Goal: Information Seeking & Learning: Learn about a topic

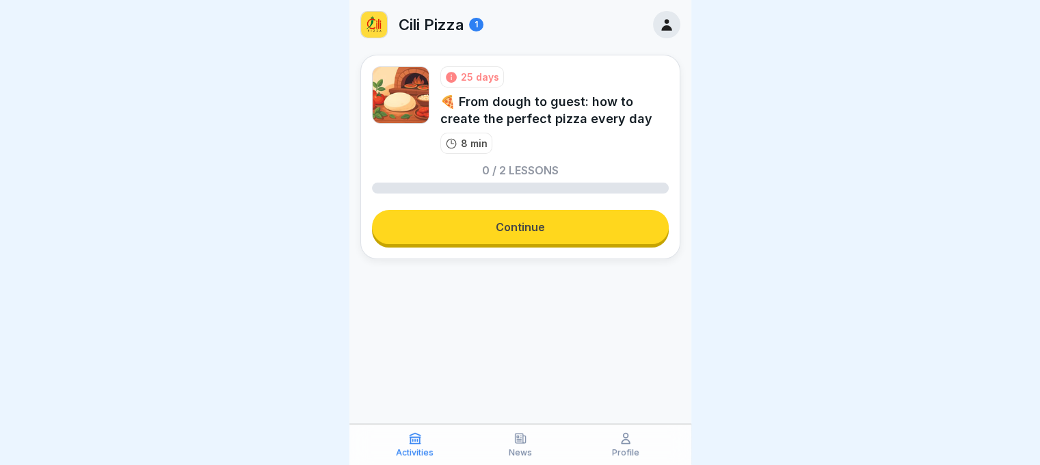
click at [541, 228] on link "Continue" at bounding box center [520, 227] width 297 height 34
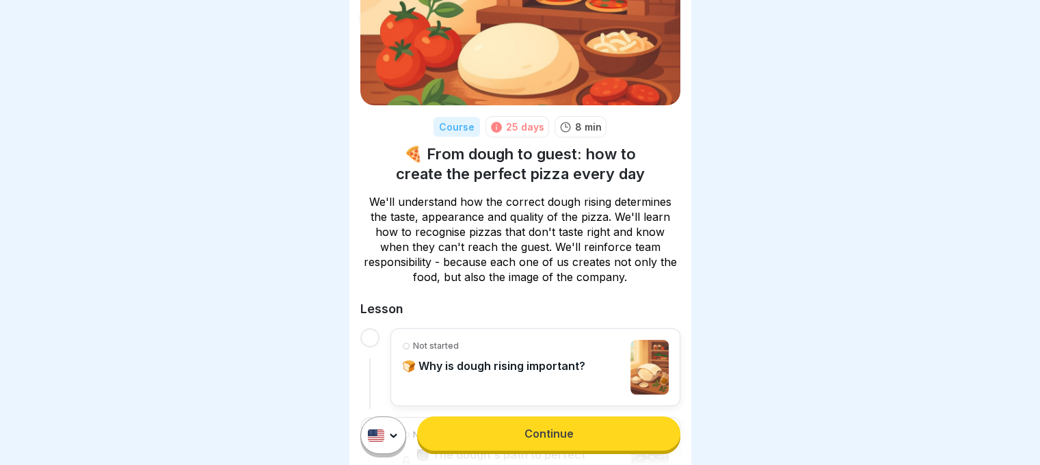
scroll to position [185, 0]
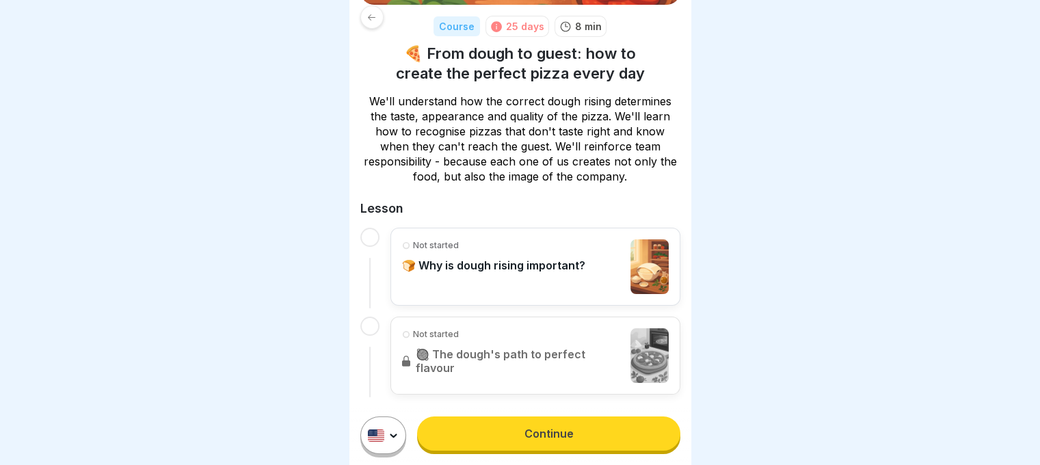
click at [489, 441] on link "Continue" at bounding box center [548, 433] width 262 height 34
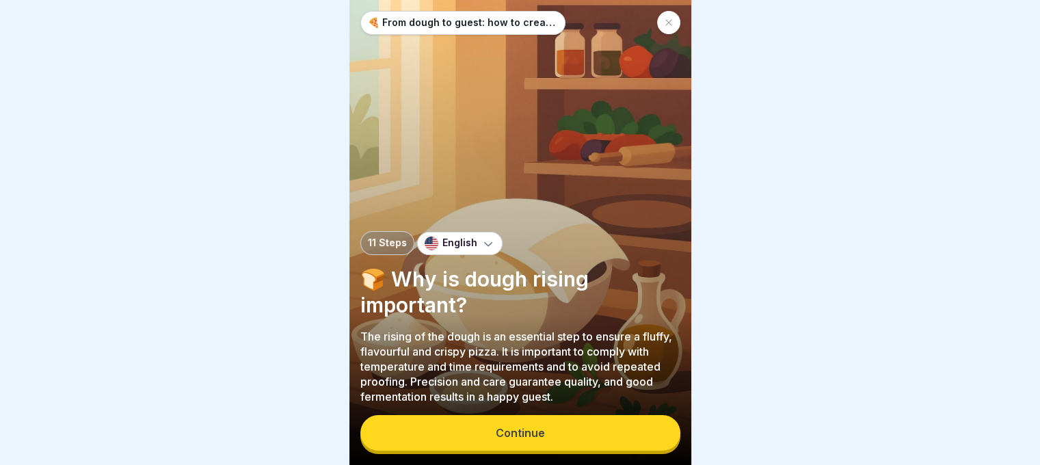
scroll to position [10, 0]
click at [518, 427] on div "Continue" at bounding box center [520, 432] width 49 height 12
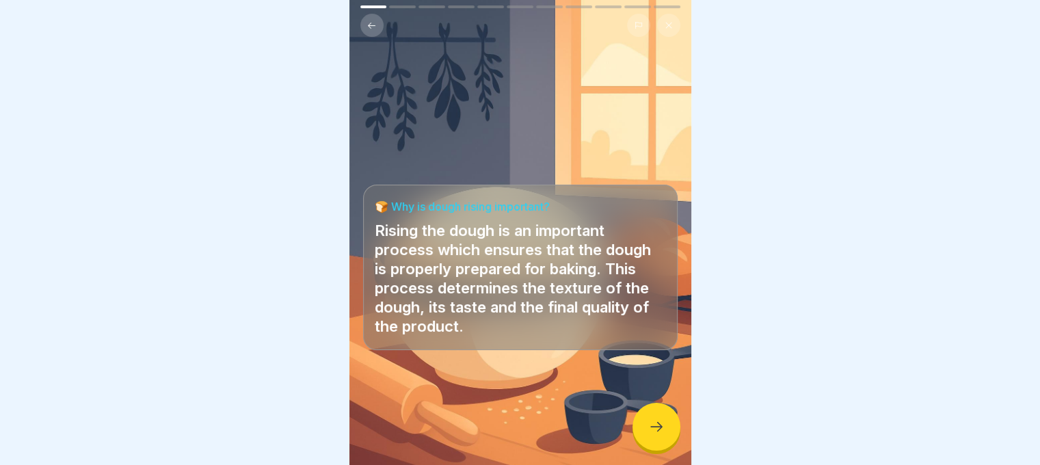
click at [648, 412] on div at bounding box center [656, 427] width 48 height 48
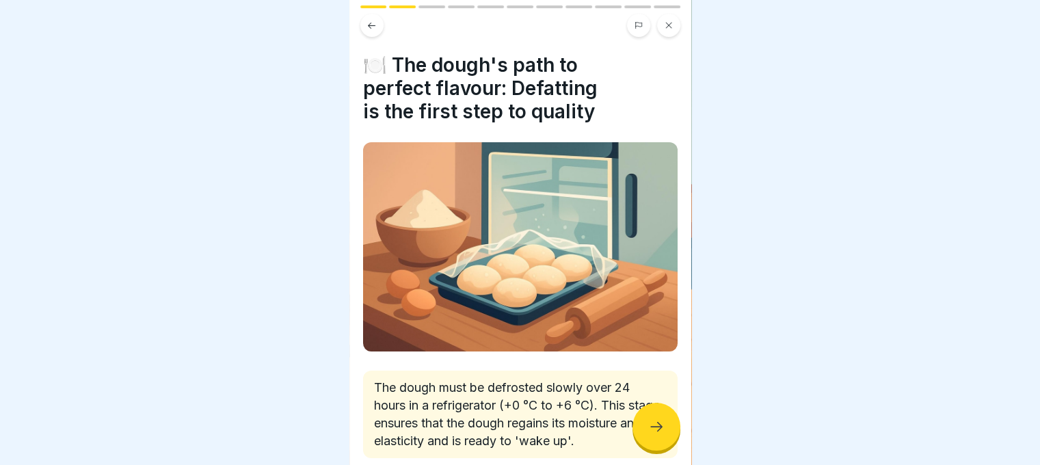
click at [645, 424] on div at bounding box center [656, 427] width 48 height 48
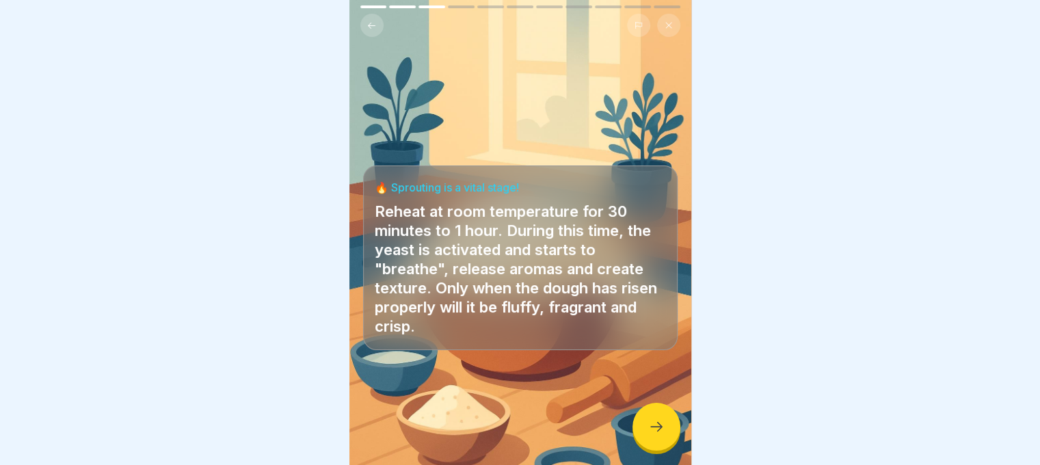
click at [645, 424] on div at bounding box center [656, 427] width 48 height 48
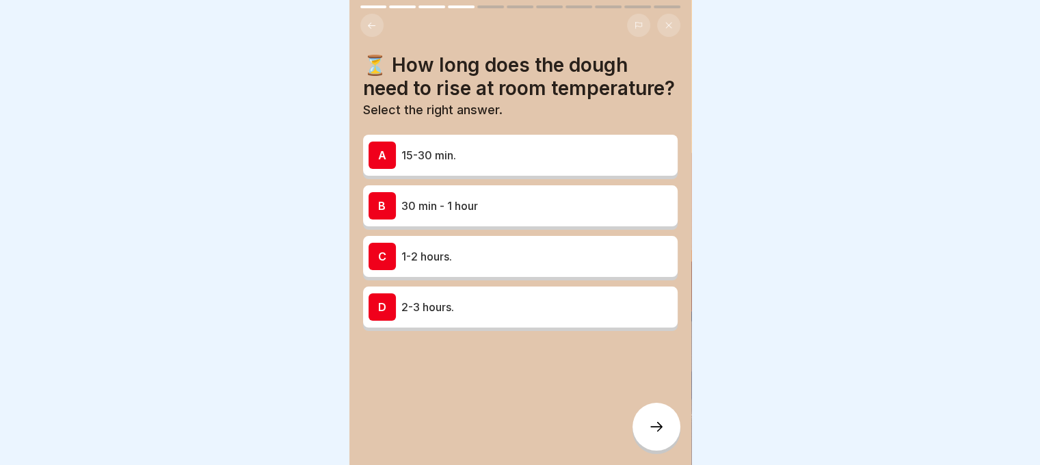
click at [407, 214] on p "30 min - 1 hour" at bounding box center [536, 206] width 271 height 16
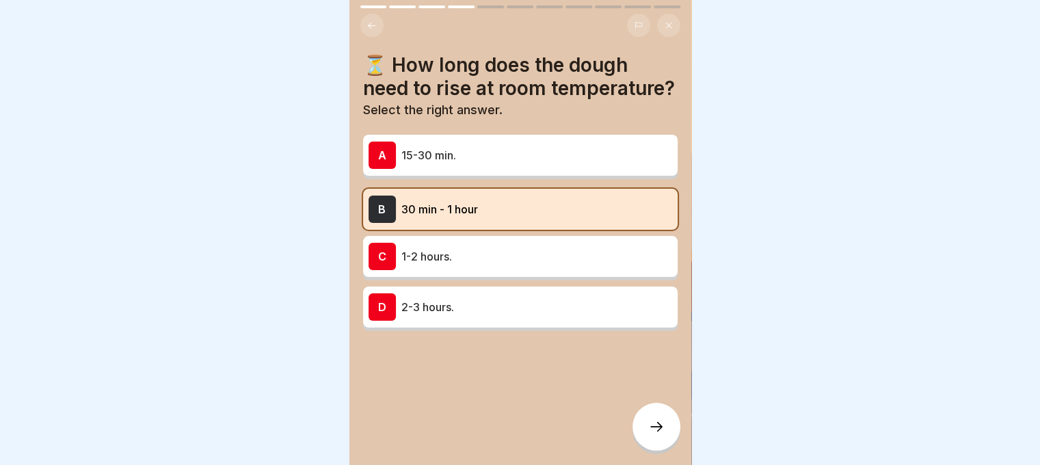
click at [637, 426] on div at bounding box center [656, 427] width 48 height 48
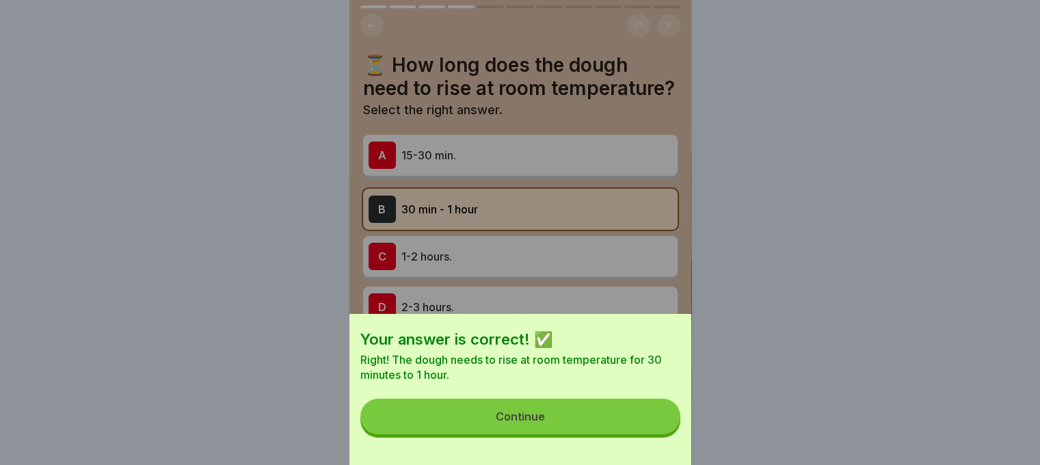
click at [636, 422] on button "Continue" at bounding box center [520, 416] width 320 height 36
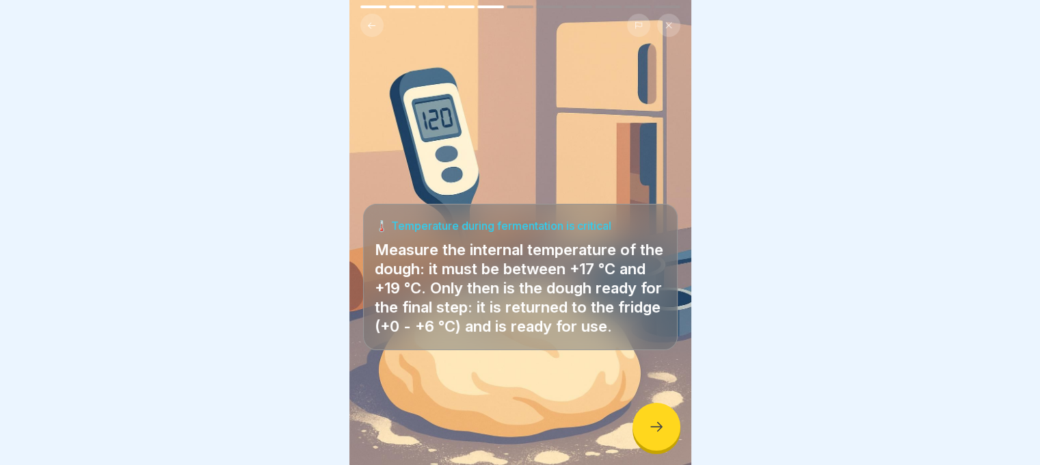
click at [635, 422] on div at bounding box center [656, 427] width 48 height 48
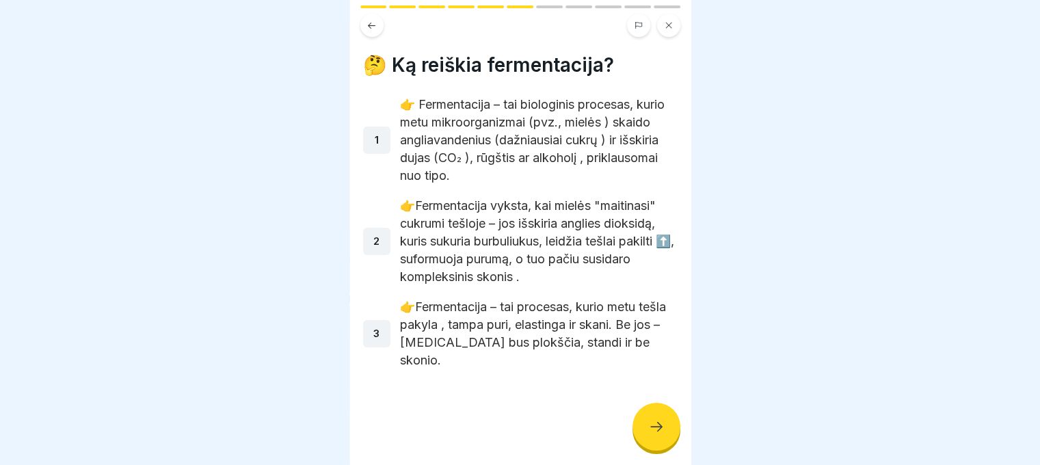
click at [639, 418] on div at bounding box center [656, 427] width 48 height 48
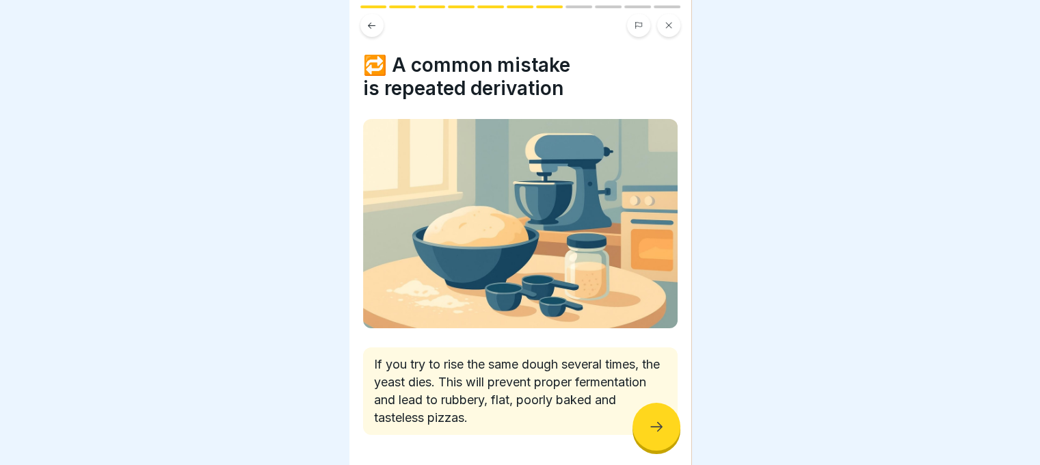
click at [642, 418] on div at bounding box center [656, 427] width 48 height 48
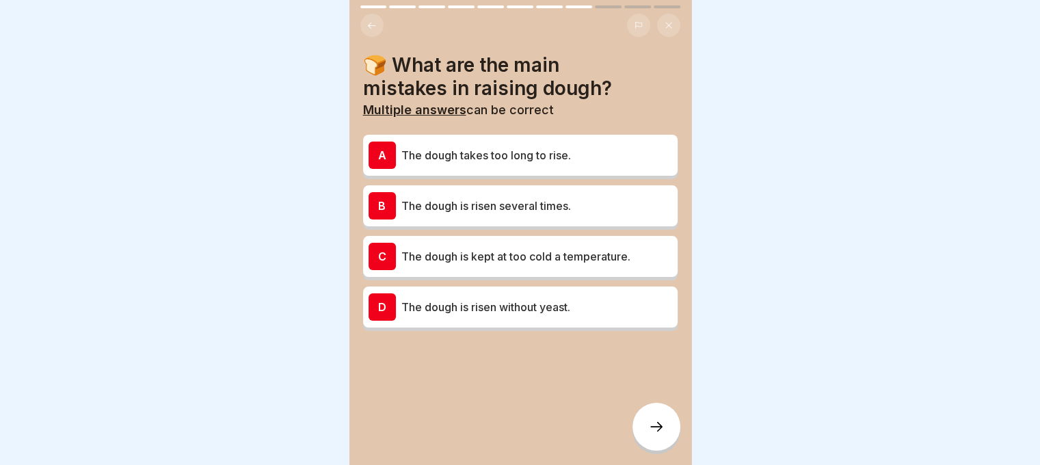
click at [573, 198] on p "The dough is risen several times." at bounding box center [536, 206] width 271 height 16
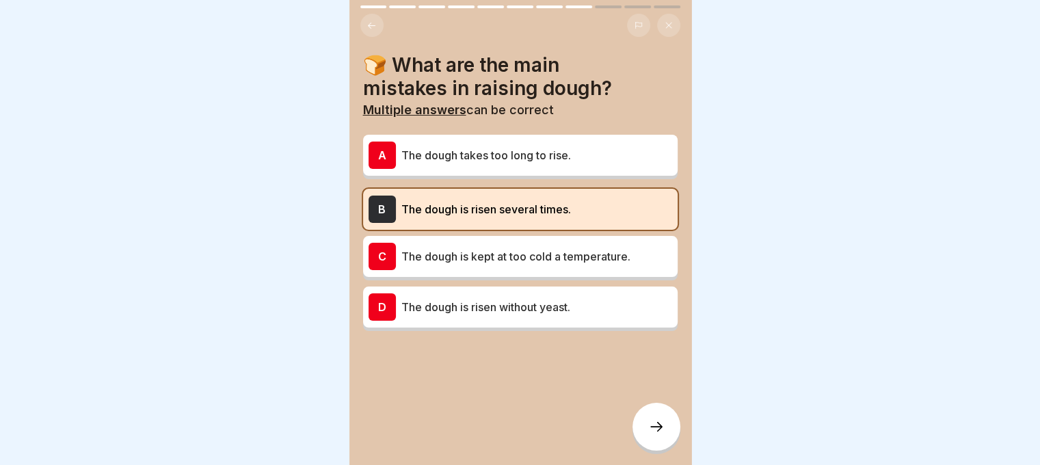
click at [640, 422] on div at bounding box center [656, 427] width 48 height 48
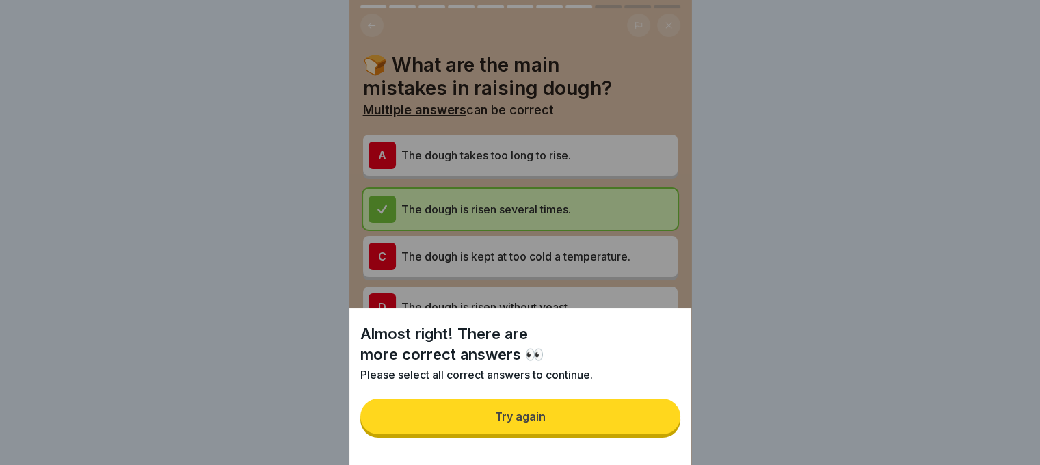
click at [636, 420] on button "Try again" at bounding box center [520, 416] width 320 height 36
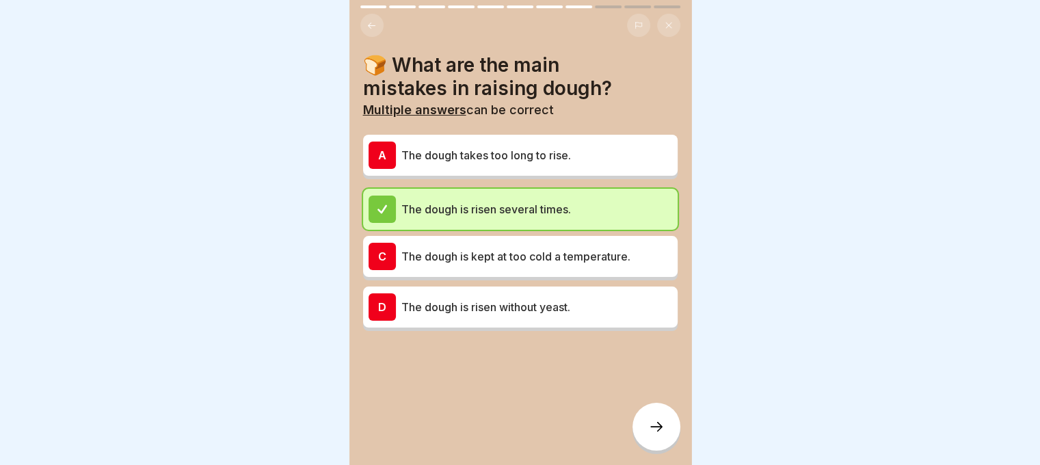
click at [511, 135] on div "A The dough takes too long to rise." at bounding box center [520, 155] width 314 height 41
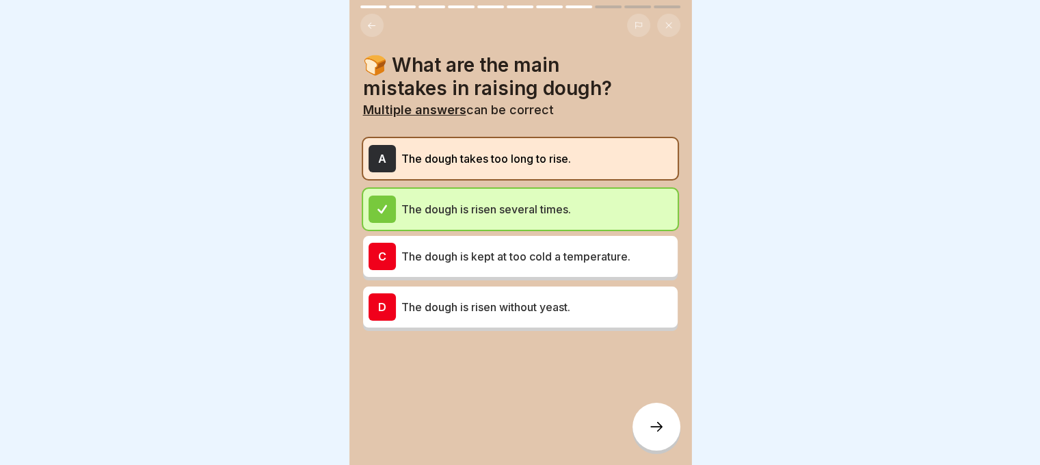
click at [659, 429] on icon at bounding box center [656, 426] width 16 height 16
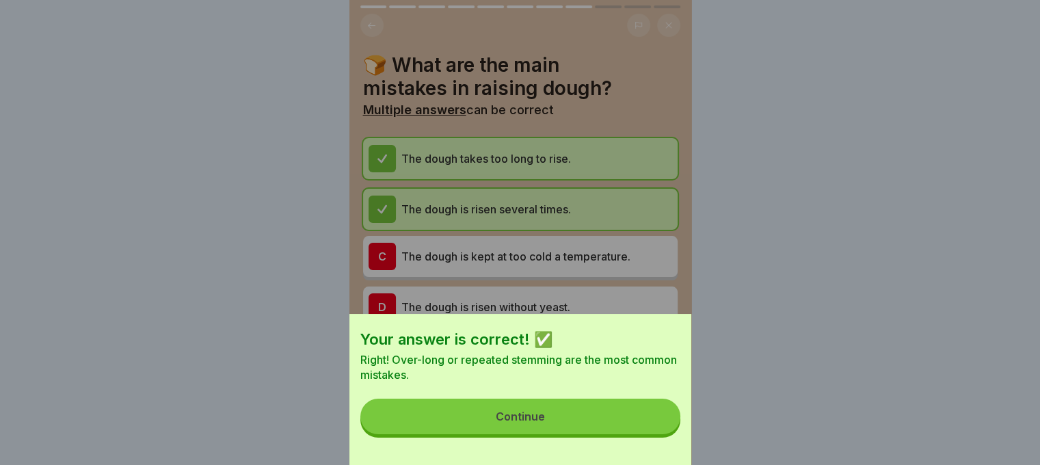
click at [659, 429] on button "Continue" at bounding box center [520, 416] width 320 height 36
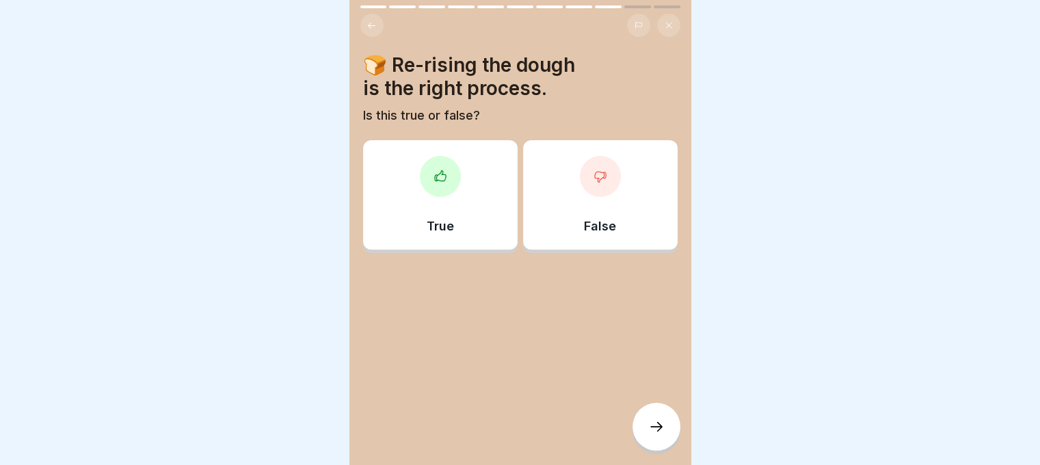
click at [454, 191] on div "True" at bounding box center [440, 194] width 154 height 109
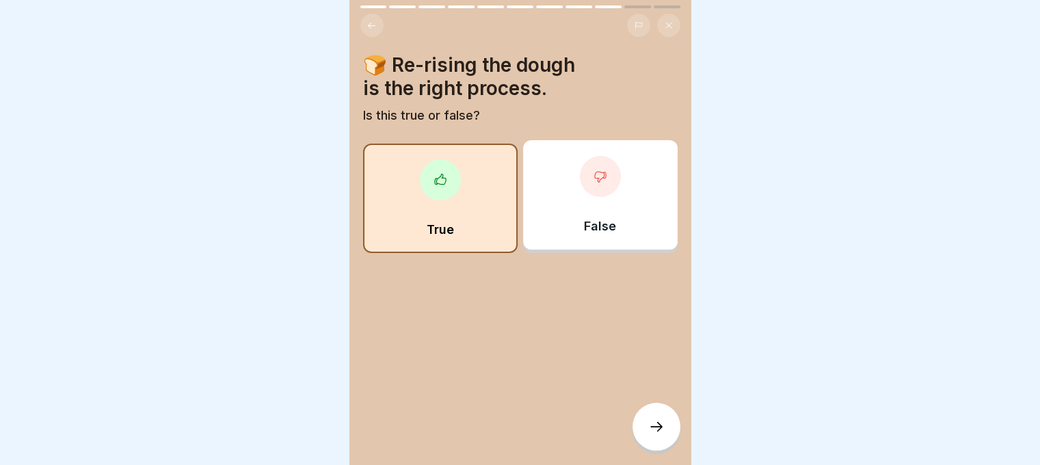
click at [663, 431] on icon at bounding box center [656, 426] width 16 height 16
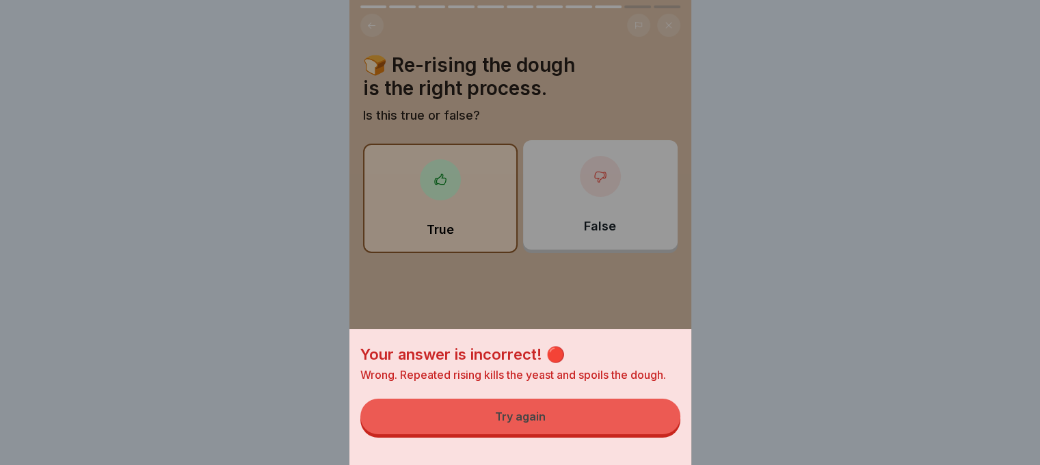
click at [595, 431] on button "Try again" at bounding box center [520, 416] width 320 height 36
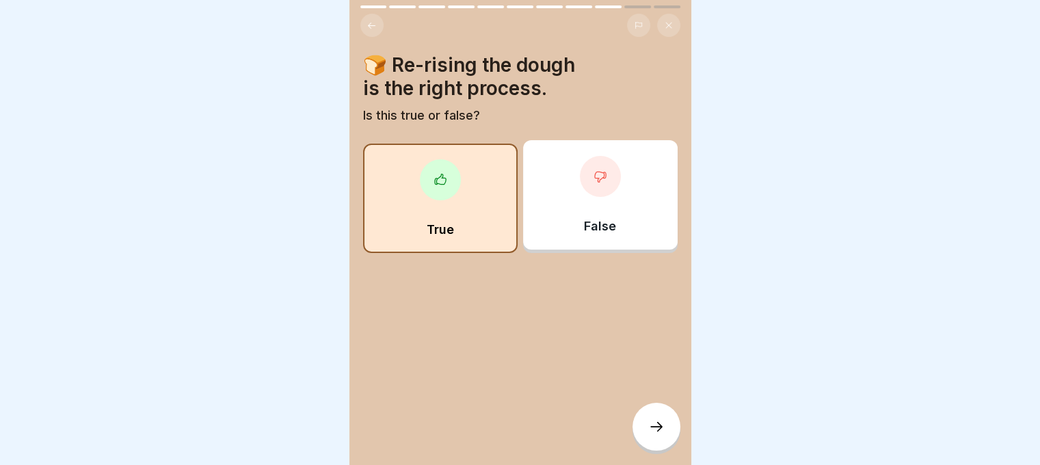
click at [644, 421] on div at bounding box center [656, 427] width 48 height 48
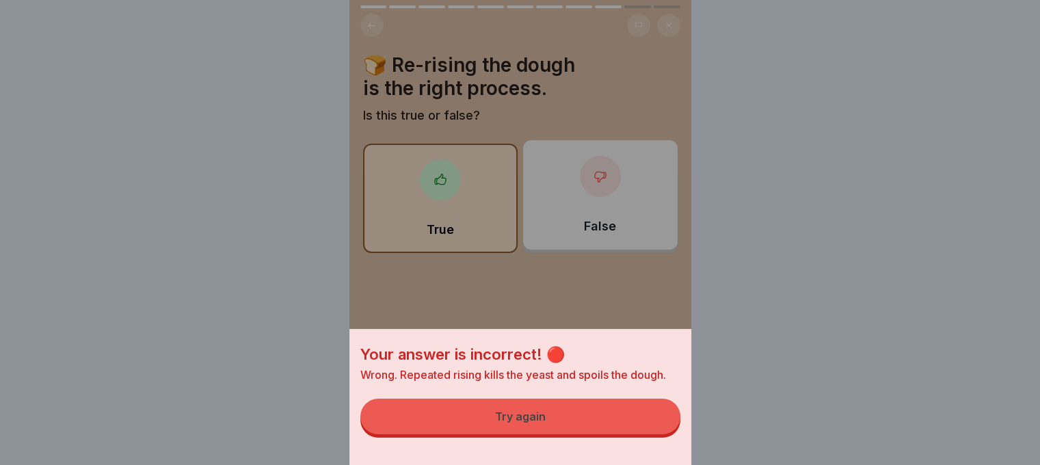
click at [603, 429] on button "Try again" at bounding box center [520, 416] width 320 height 36
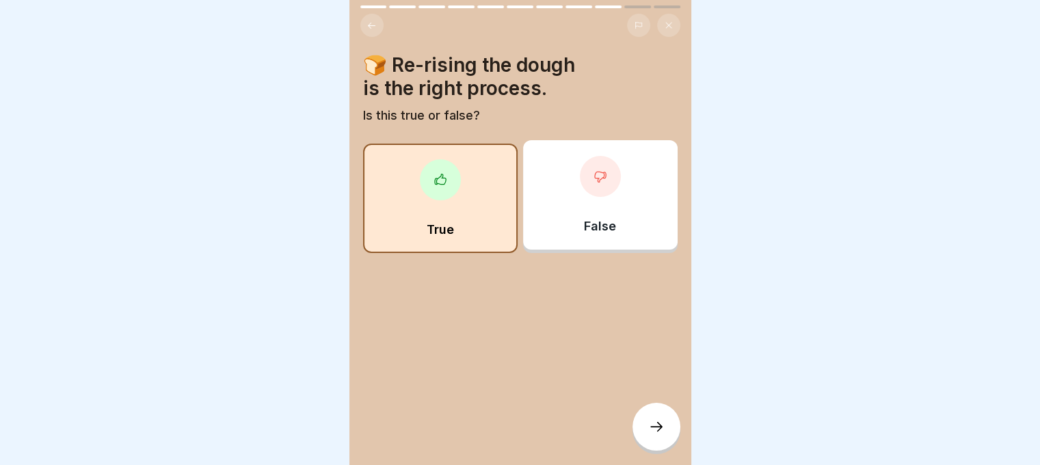
click at [578, 198] on div "False" at bounding box center [600, 194] width 154 height 109
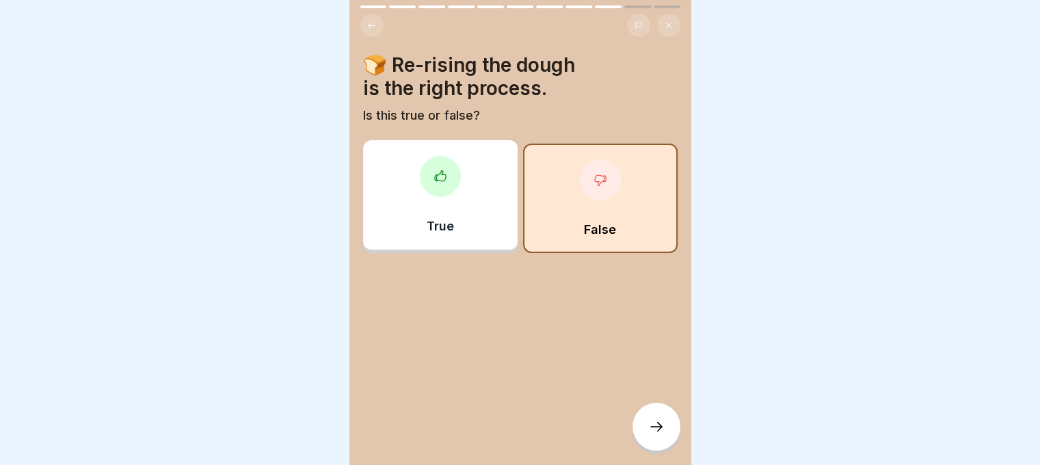
click at [657, 423] on icon at bounding box center [656, 426] width 16 height 16
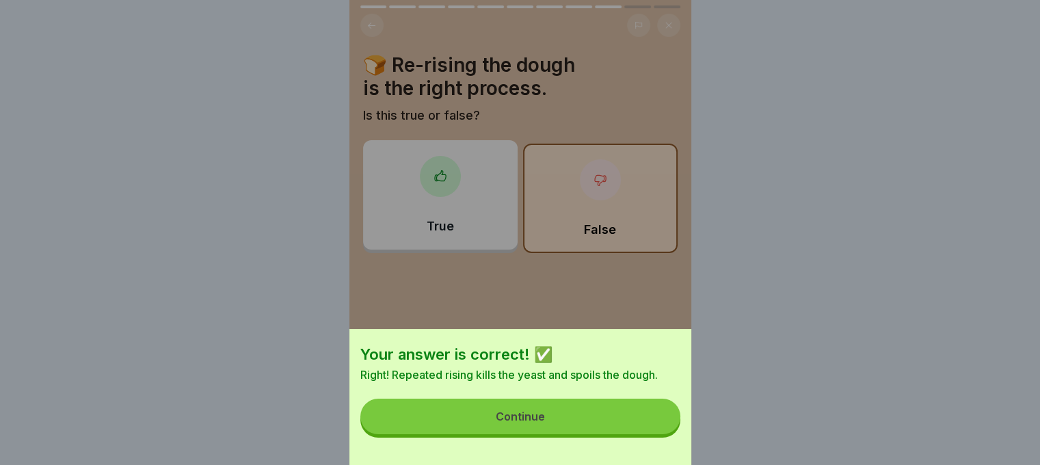
click at [656, 423] on button "Continue" at bounding box center [520, 416] width 320 height 36
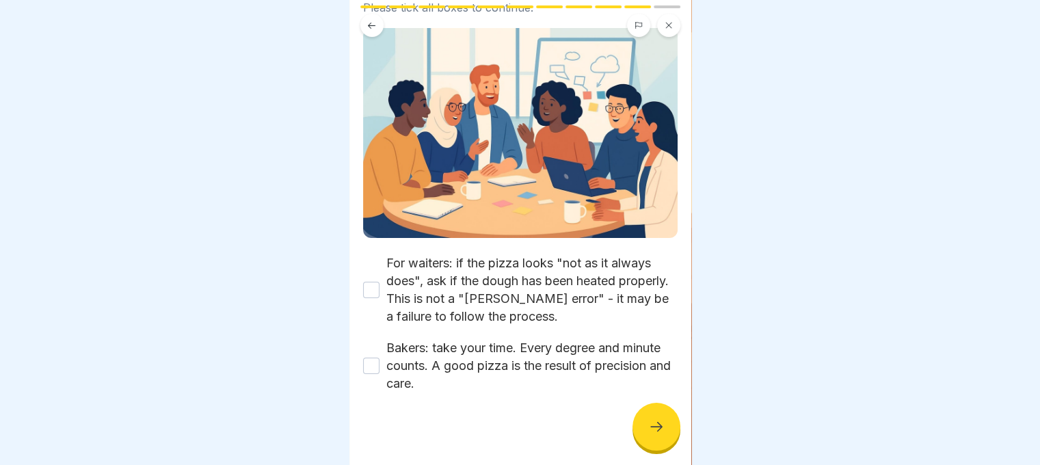
scroll to position [135, 0]
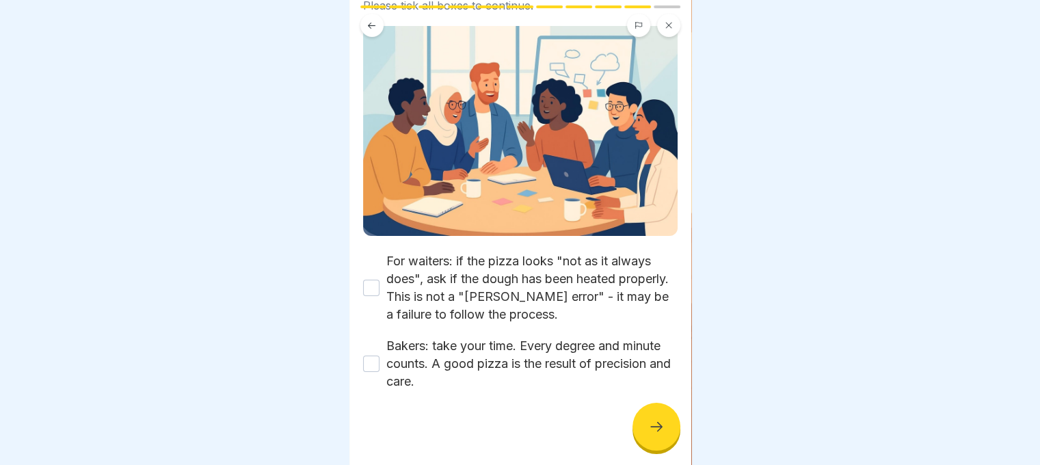
drag, startPoint x: 377, startPoint y: 273, endPoint x: 375, endPoint y: 360, distance: 87.5
click at [377, 280] on button "For waiters: if the pizza looks "not as it always does", ask if the dough has b…" at bounding box center [371, 288] width 16 height 16
click at [374, 355] on button "Bakers: take your time. Every degree and minute counts. A good pizza is the res…" at bounding box center [371, 363] width 16 height 16
click at [675, 436] on div at bounding box center [656, 427] width 48 height 48
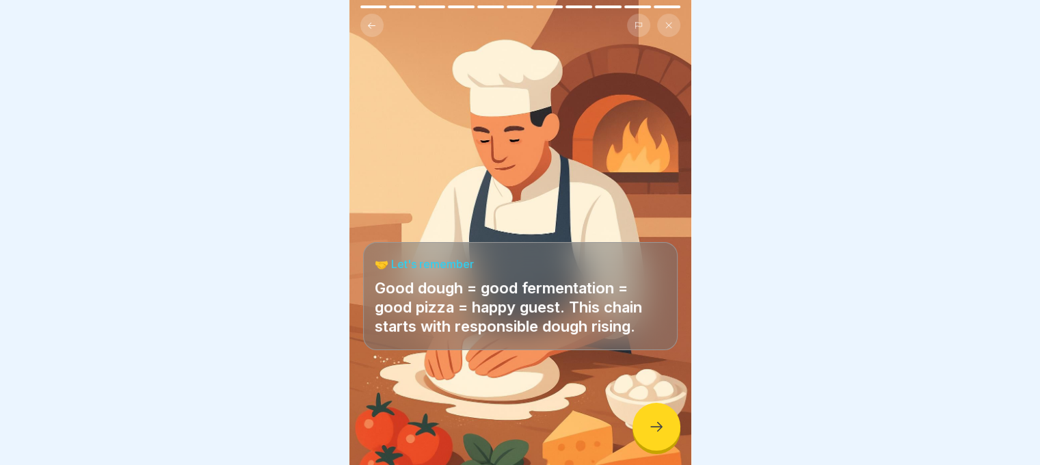
click at [648, 422] on icon at bounding box center [656, 426] width 16 height 16
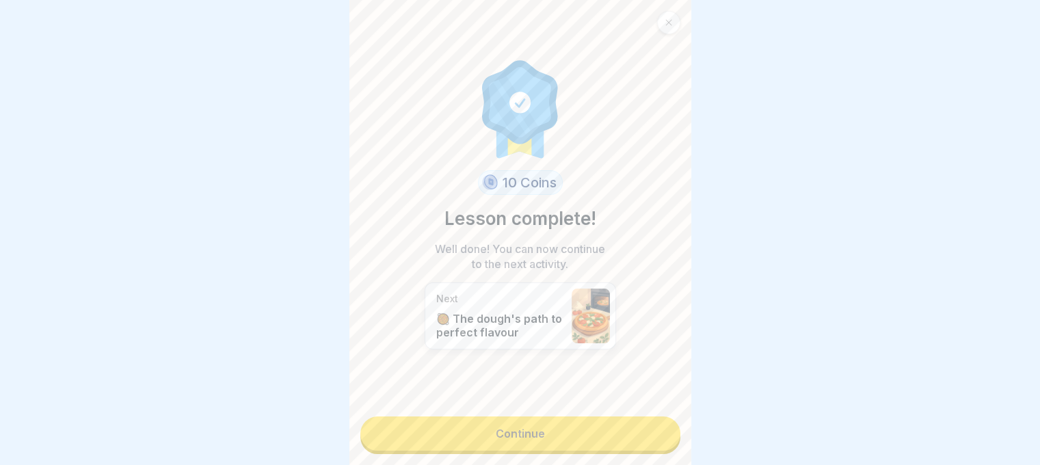
click at [595, 420] on link "Continue" at bounding box center [520, 433] width 320 height 34
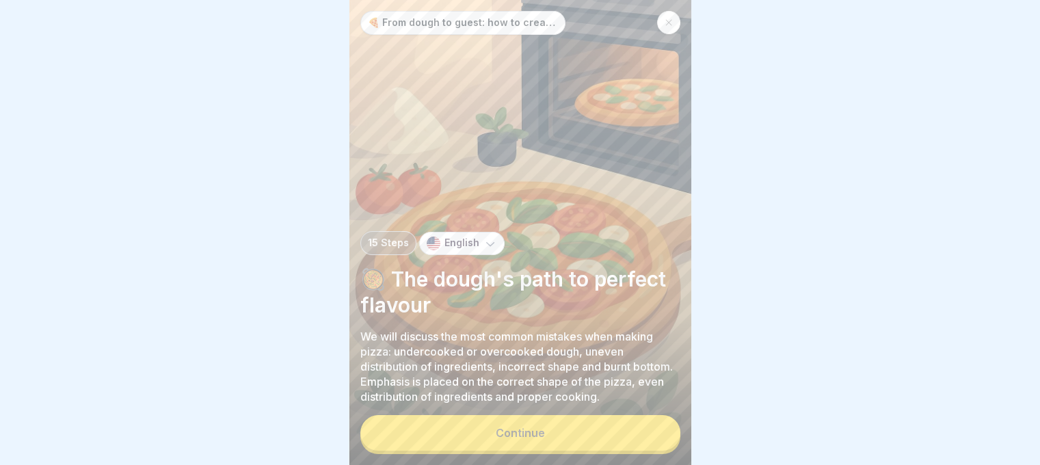
scroll to position [10, 0]
click at [556, 423] on button "Continue" at bounding box center [520, 433] width 320 height 36
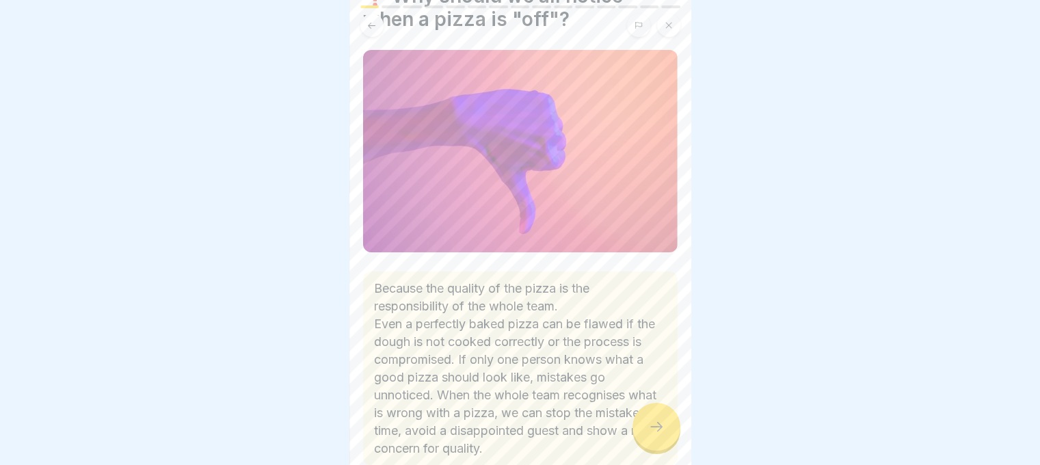
scroll to position [145, 0]
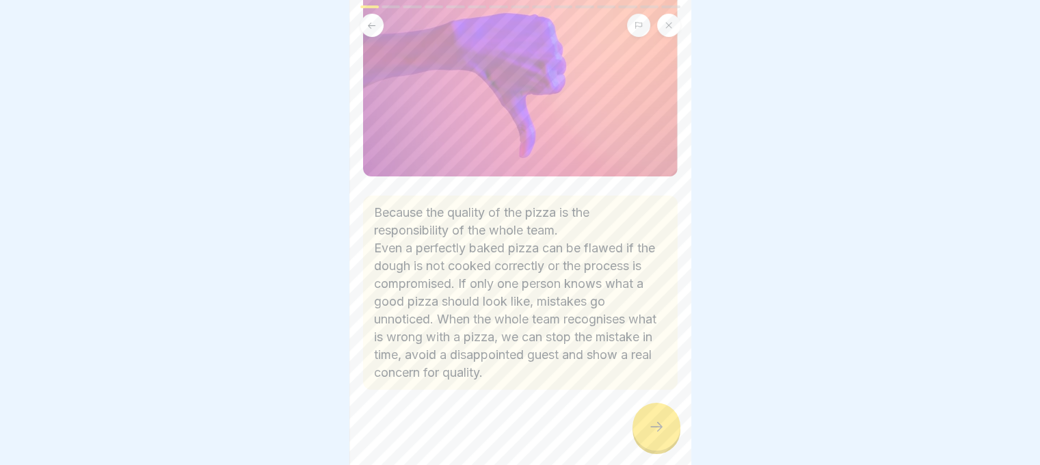
click at [643, 426] on div at bounding box center [656, 427] width 48 height 48
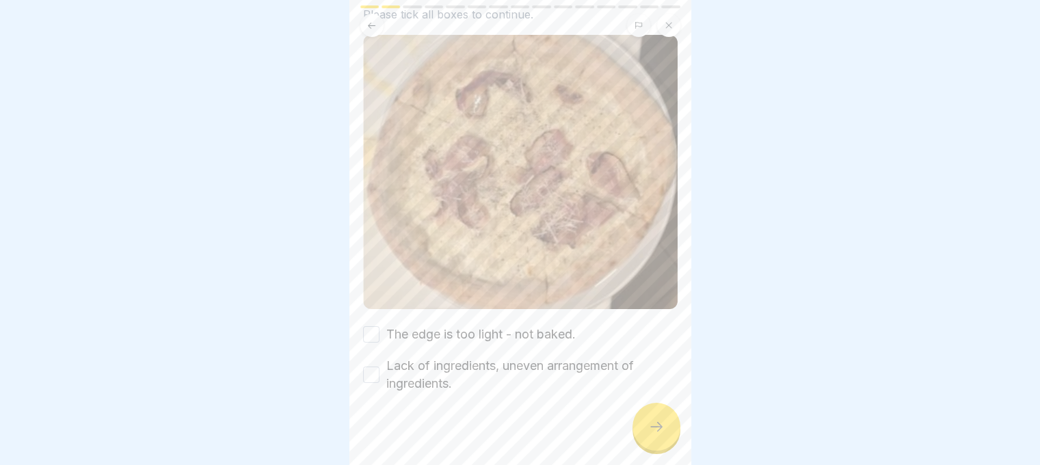
scroll to position [126, 0]
click at [363, 326] on button "The edge is too light - not baked." at bounding box center [371, 334] width 16 height 16
click at [368, 366] on button "Lack of ingredients, uneven arrangement of ingredients." at bounding box center [371, 374] width 16 height 16
click at [635, 427] on div at bounding box center [656, 427] width 48 height 48
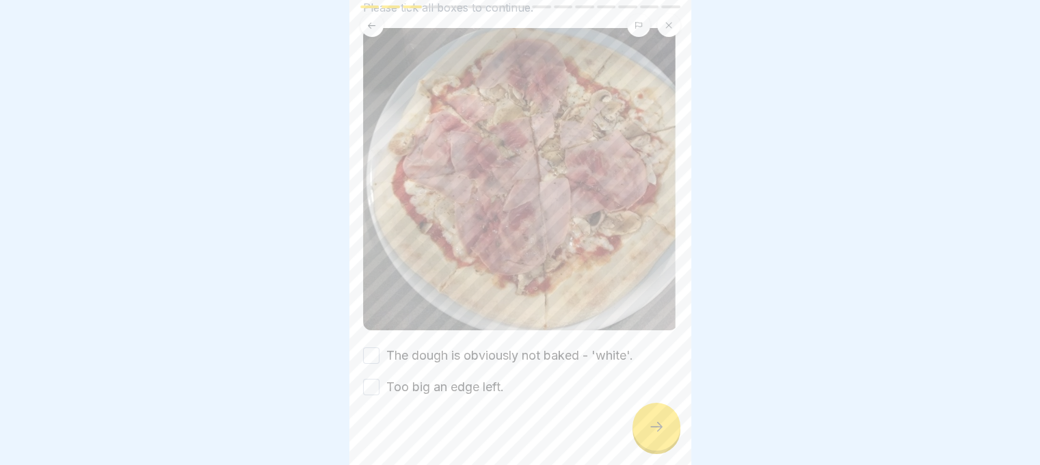
scroll to position [153, 0]
click at [381, 344] on div "The dough is obviously not baked - 'white'." at bounding box center [498, 353] width 270 height 18
click at [377, 344] on button "The dough is obviously not baked - 'white'." at bounding box center [371, 352] width 16 height 16
click at [370, 376] on button "Too big an edge left." at bounding box center [371, 384] width 16 height 16
click at [648, 432] on icon at bounding box center [656, 426] width 16 height 16
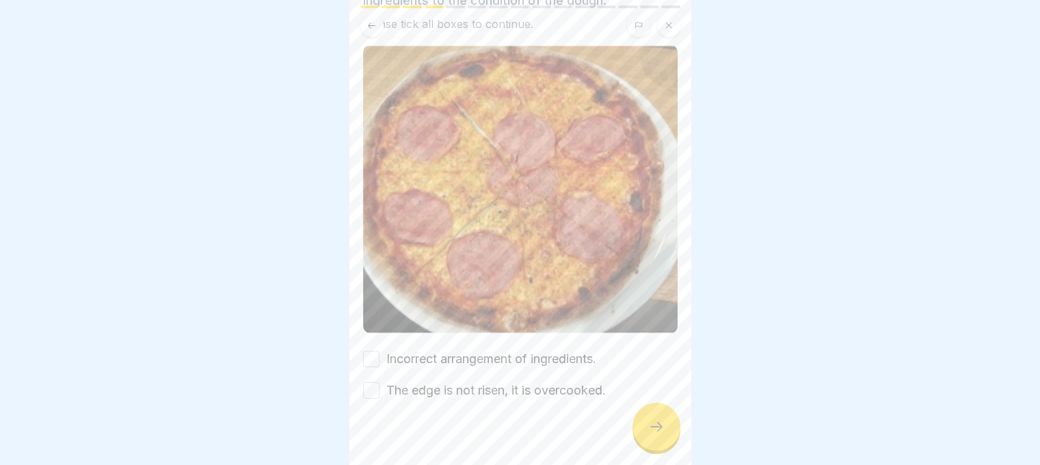
scroll to position [140, 0]
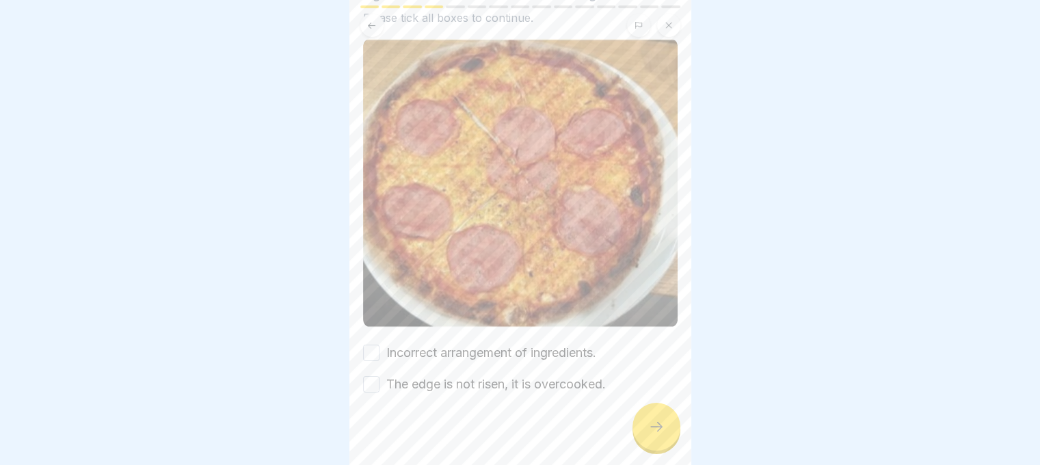
click at [374, 344] on button "Incorrect arrangement of ingredients." at bounding box center [371, 352] width 16 height 16
click at [366, 376] on button "The edge is not risen, it is overcooked." at bounding box center [371, 384] width 16 height 16
click at [653, 431] on icon at bounding box center [656, 426] width 16 height 16
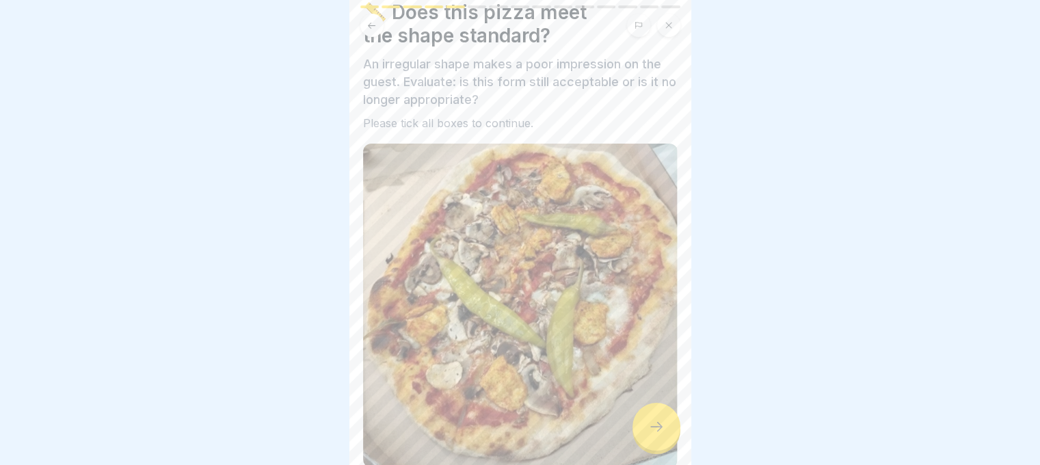
scroll to position [192, 0]
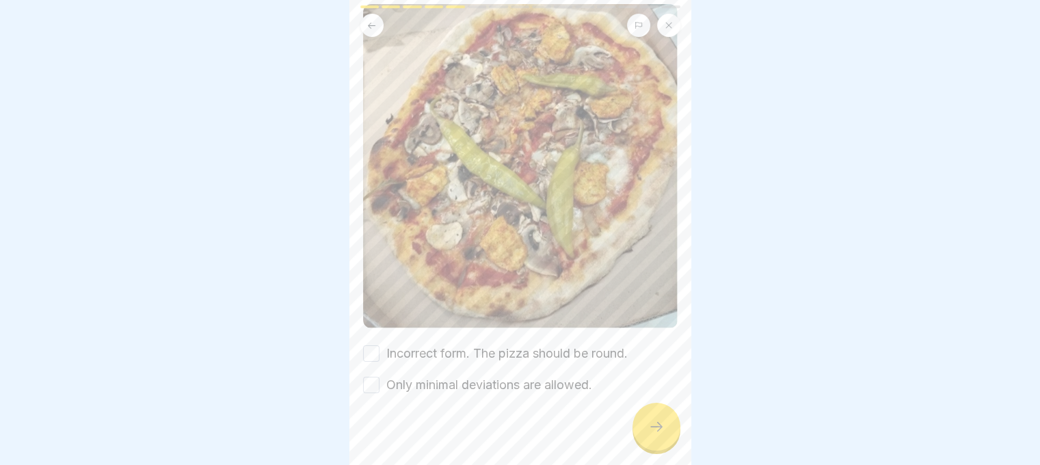
click at [368, 345] on button "Incorrect form. The pizza should be round." at bounding box center [371, 353] width 16 height 16
click at [369, 377] on button "Only minimal deviations are allowed." at bounding box center [371, 385] width 16 height 16
click at [648, 437] on div at bounding box center [656, 427] width 48 height 48
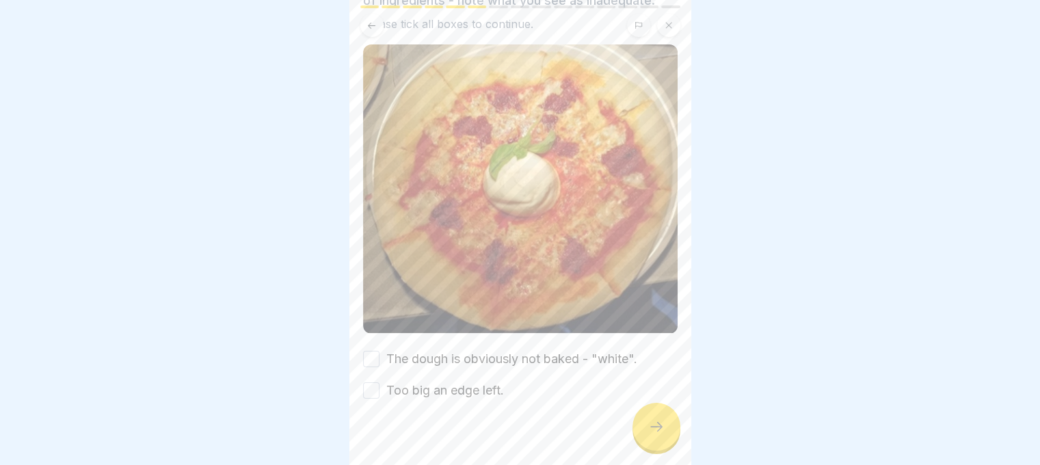
scroll to position [140, 0]
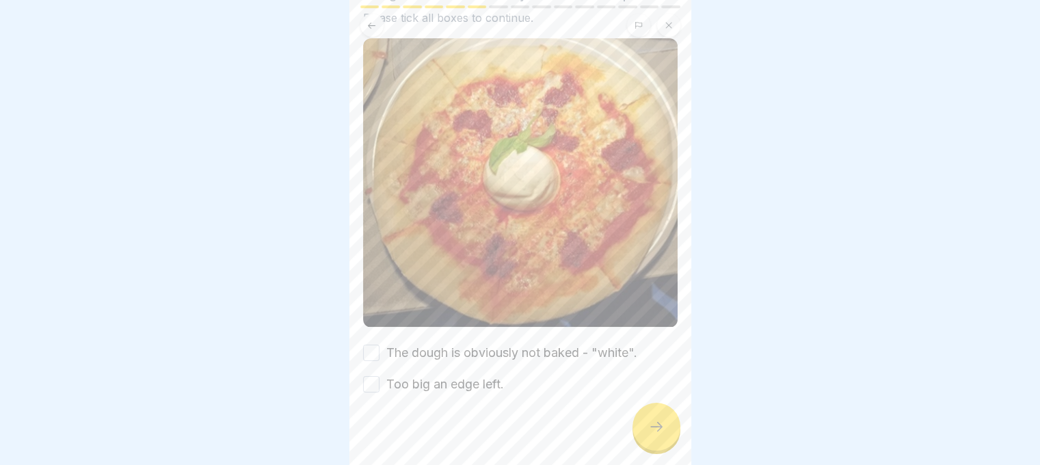
click at [377, 344] on button "The dough is obviously not baked - "white"." at bounding box center [371, 352] width 16 height 16
click at [375, 349] on div "The dough is obviously not baked - "white". Too big an edge left." at bounding box center [520, 368] width 314 height 49
click at [375, 376] on button "Too big an edge left." at bounding box center [371, 384] width 16 height 16
click at [643, 424] on div at bounding box center [656, 427] width 48 height 48
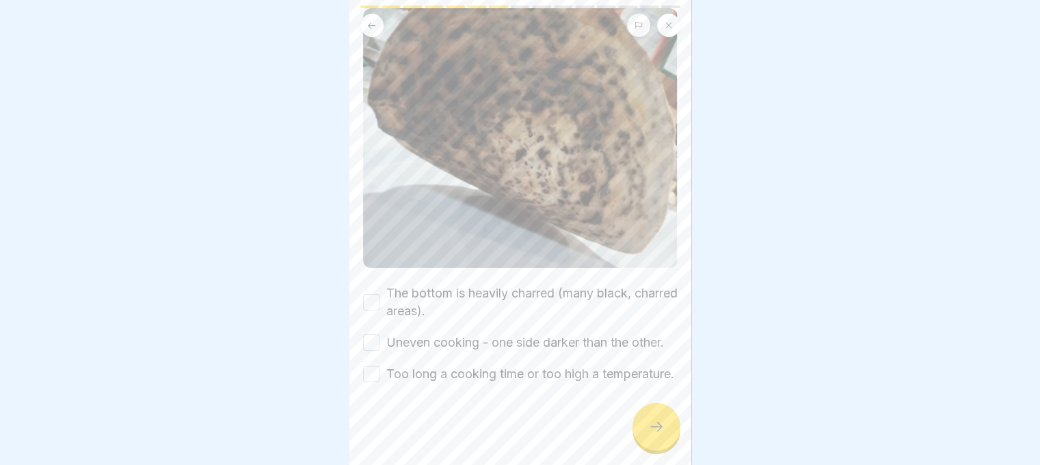
scroll to position [215, 0]
click at [365, 294] on button "The bottom is heavily charred (many black, charred areas)." at bounding box center [371, 302] width 16 height 16
click at [369, 334] on div "Uneven cooking - one side darker than the other." at bounding box center [513, 343] width 301 height 18
click at [369, 334] on button "Uneven cooking - one side darker than the other." at bounding box center [371, 342] width 16 height 16
click at [379, 365] on div "Too long a cooking time or too high a temperature." at bounding box center [518, 374] width 311 height 18
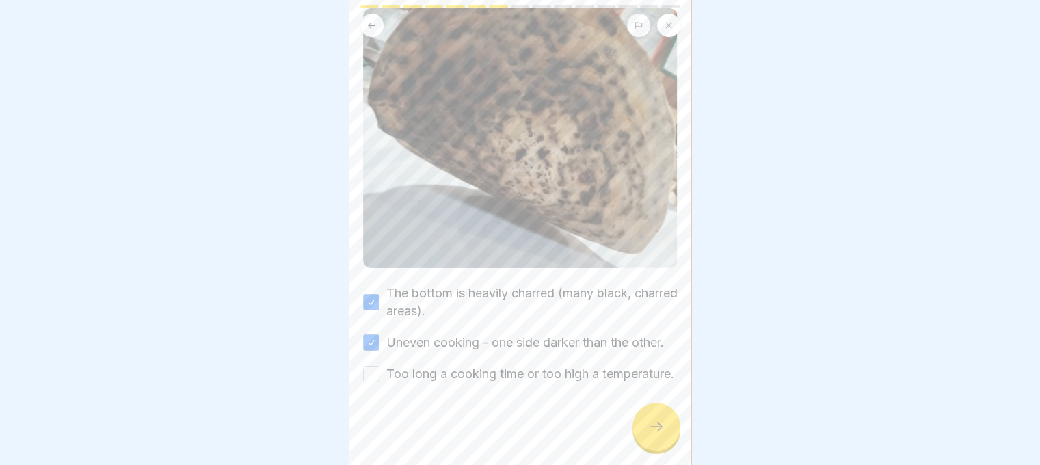
click at [376, 366] on button "Too long a cooking time or too high a temperature." at bounding box center [371, 374] width 16 height 16
click at [647, 429] on div at bounding box center [656, 427] width 48 height 48
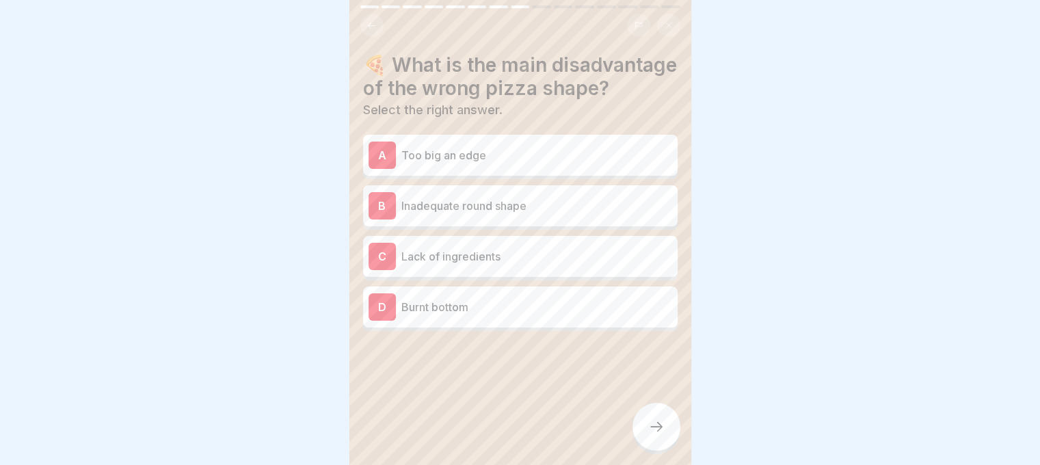
click at [476, 176] on div "A Too big an edge" at bounding box center [520, 155] width 314 height 41
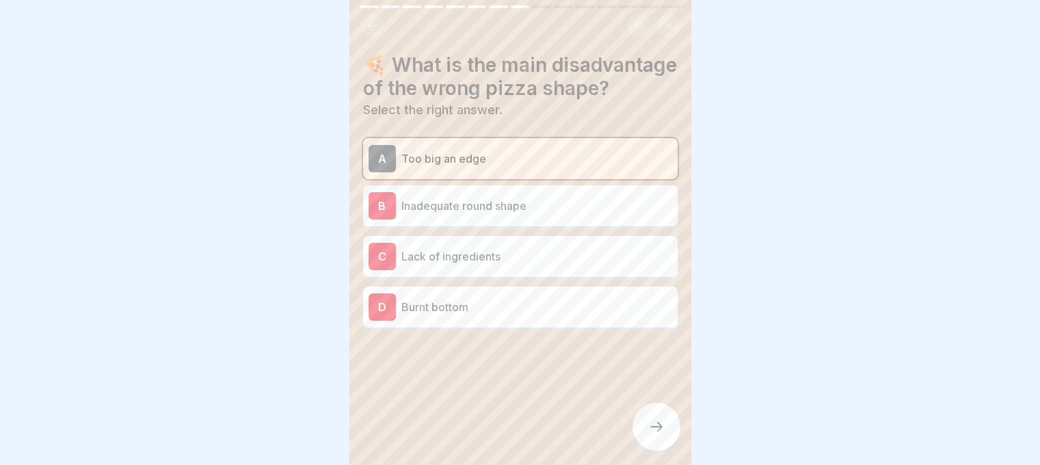
click at [485, 226] on div "B Inadequate round shape" at bounding box center [520, 205] width 314 height 41
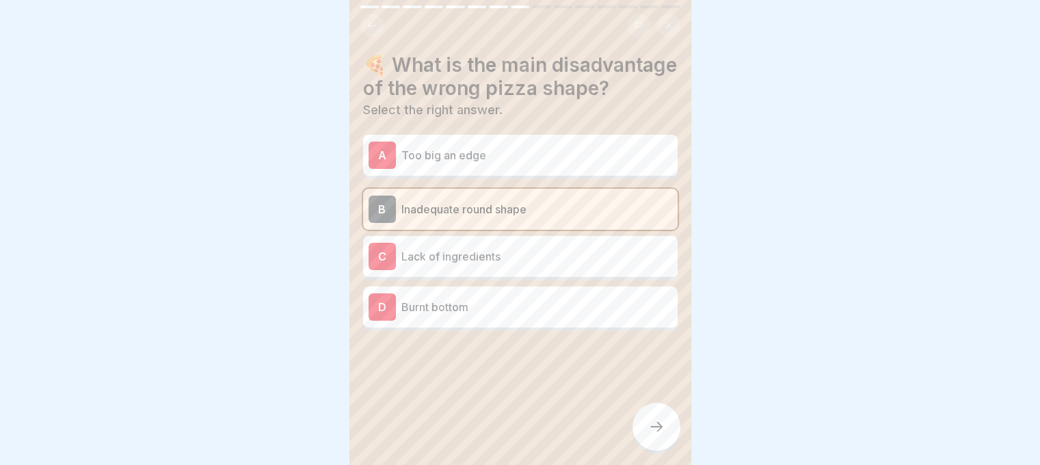
click at [649, 426] on icon at bounding box center [656, 426] width 16 height 16
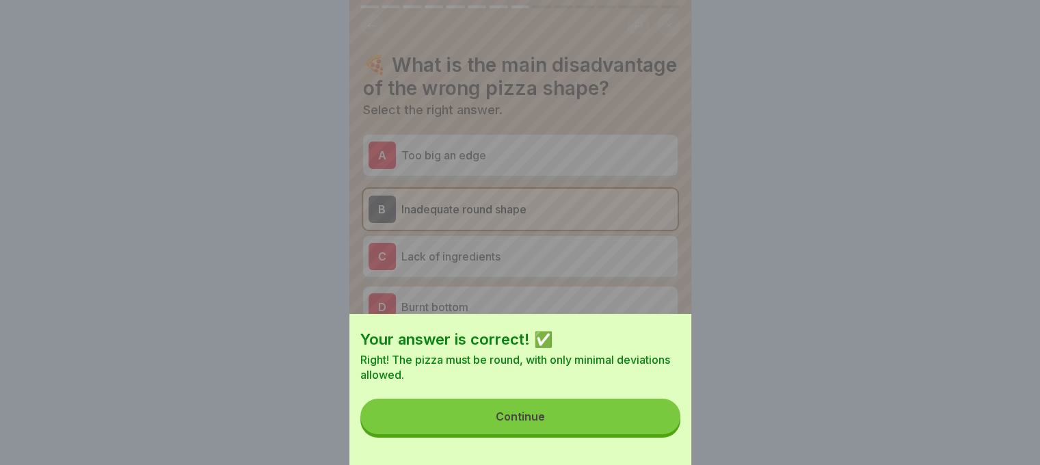
click at [649, 426] on button "Continue" at bounding box center [520, 416] width 320 height 36
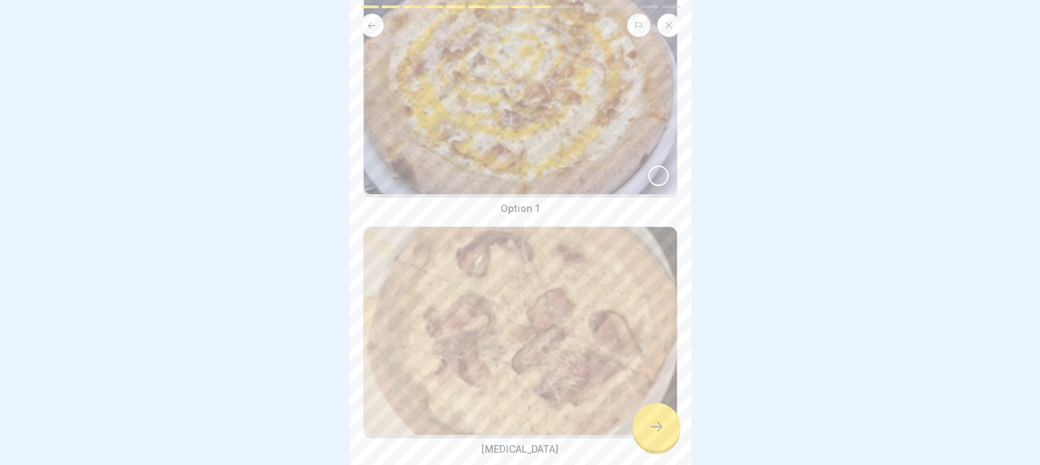
click at [648, 165] on div at bounding box center [658, 175] width 21 height 21
click at [655, 422] on icon at bounding box center [656, 426] width 16 height 16
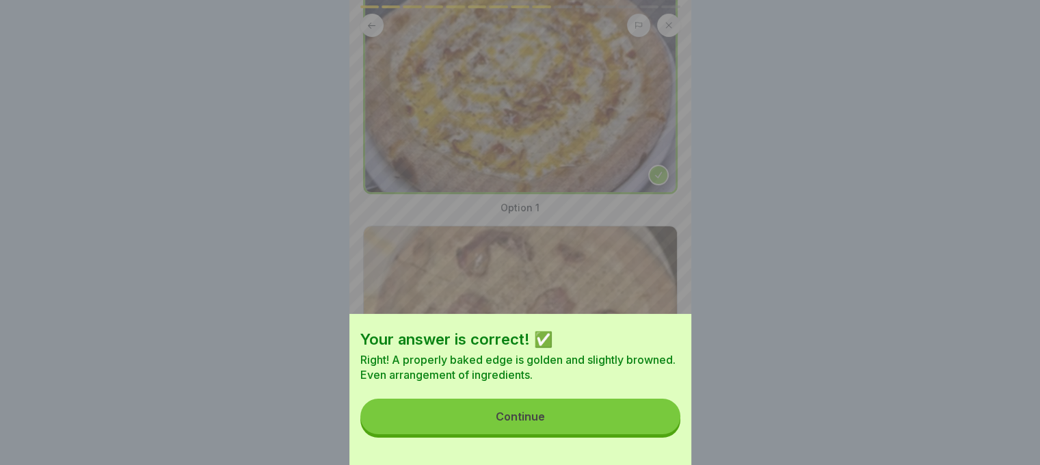
click at [587, 420] on button "Continue" at bounding box center [520, 416] width 320 height 36
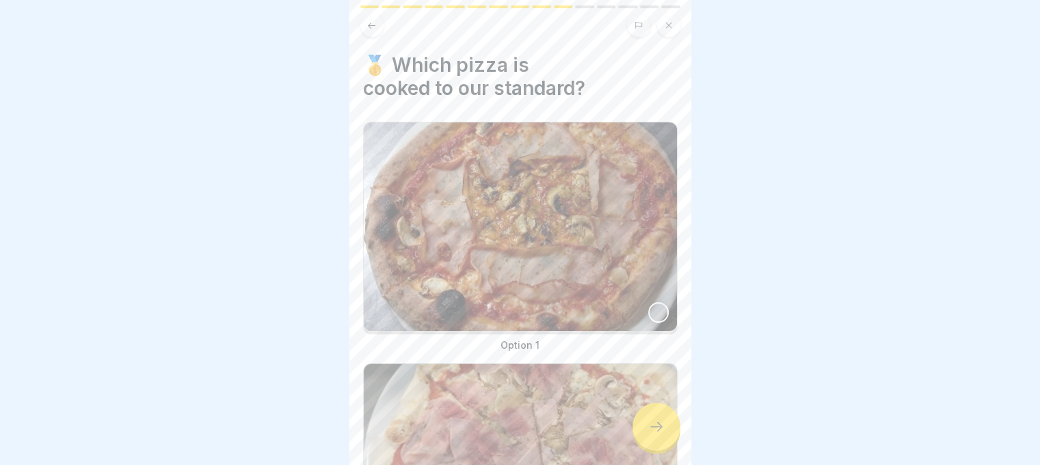
click at [648, 302] on div at bounding box center [658, 312] width 21 height 21
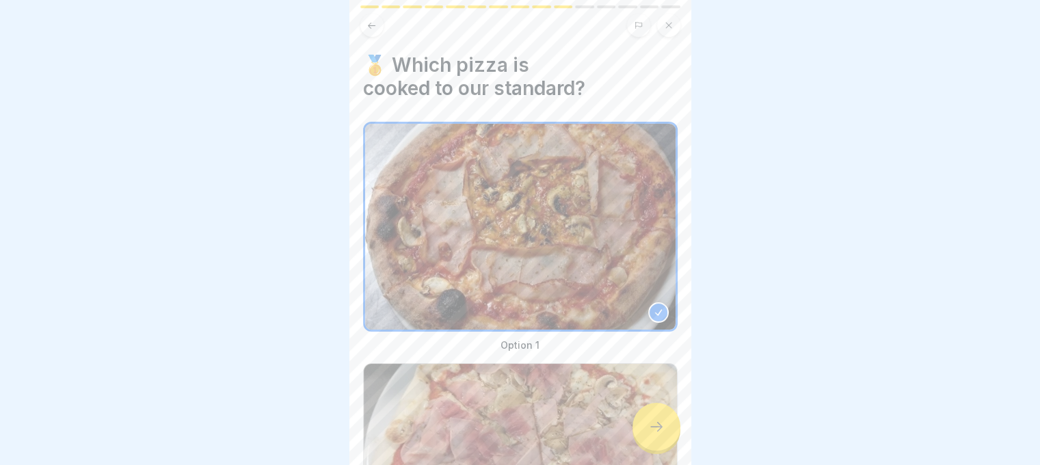
click at [672, 438] on div at bounding box center [656, 427] width 48 height 48
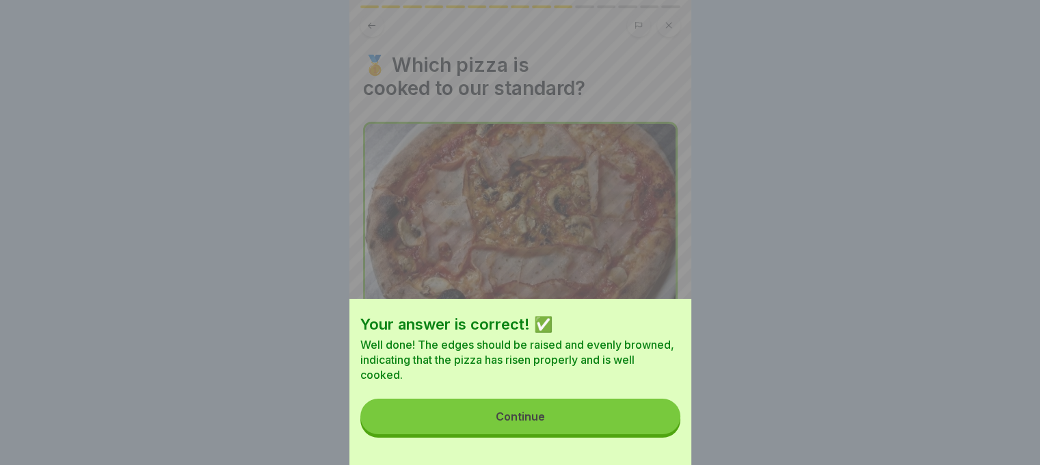
click at [596, 420] on button "Continue" at bounding box center [520, 416] width 320 height 36
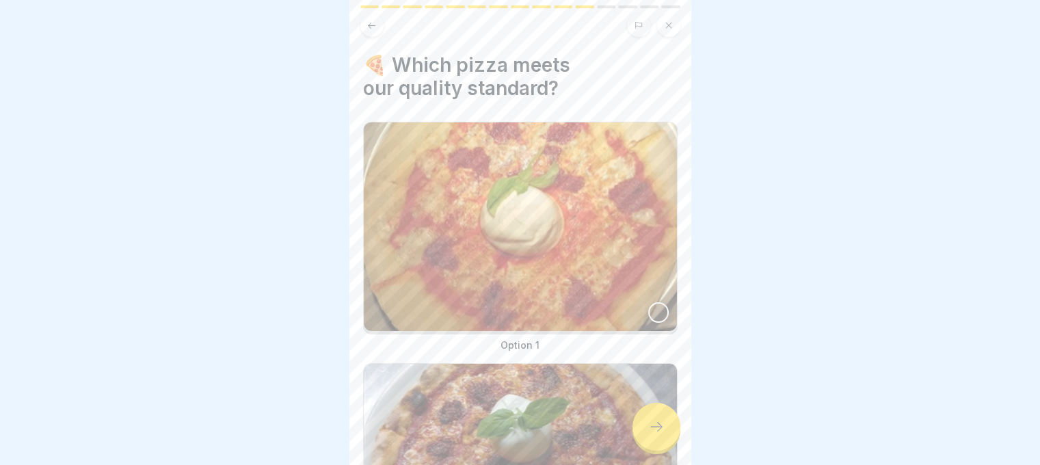
scroll to position [196, 0]
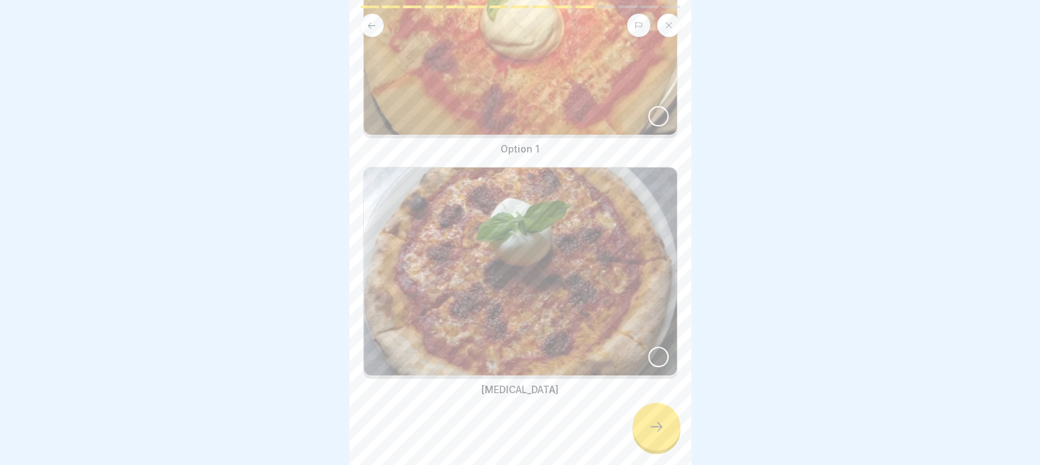
click at [648, 347] on div at bounding box center [658, 357] width 21 height 21
click at [645, 420] on div at bounding box center [656, 427] width 48 height 48
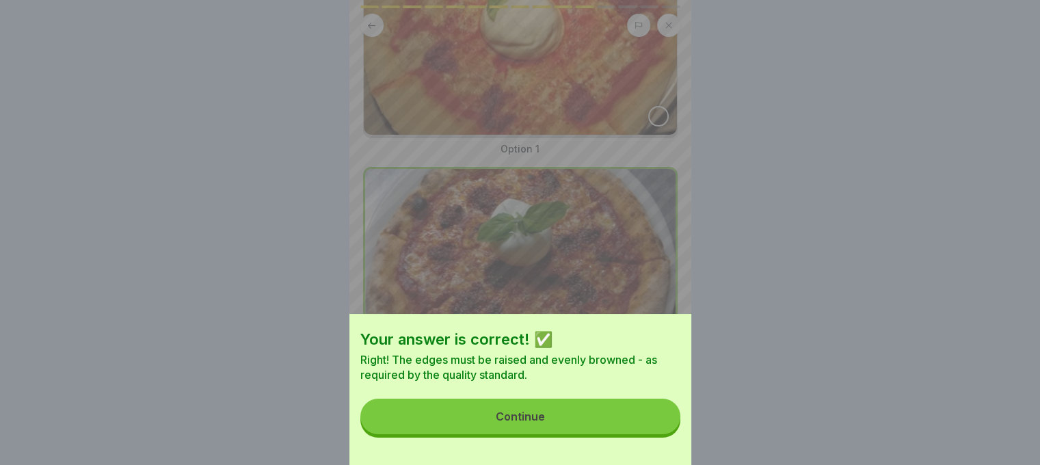
click at [575, 426] on button "Continue" at bounding box center [520, 416] width 320 height 36
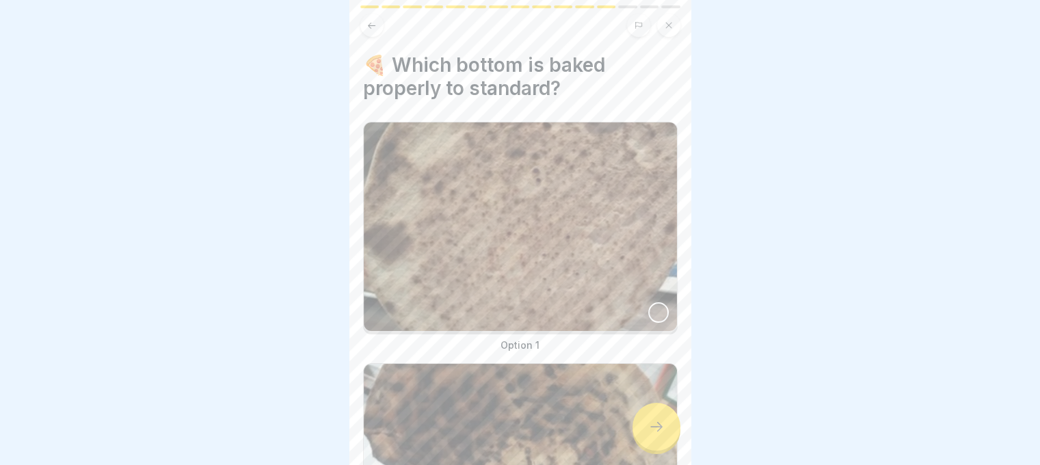
click at [648, 302] on div at bounding box center [658, 312] width 21 height 21
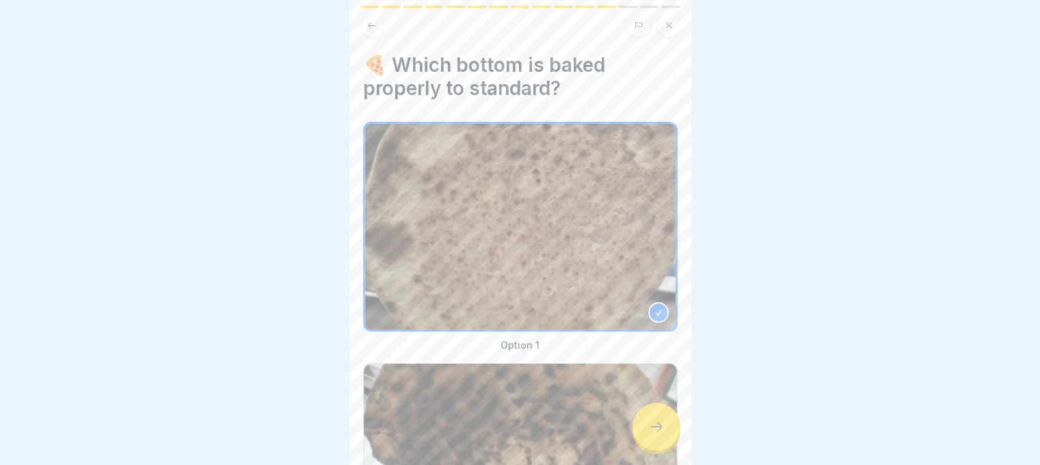
click at [640, 431] on div at bounding box center [656, 427] width 48 height 48
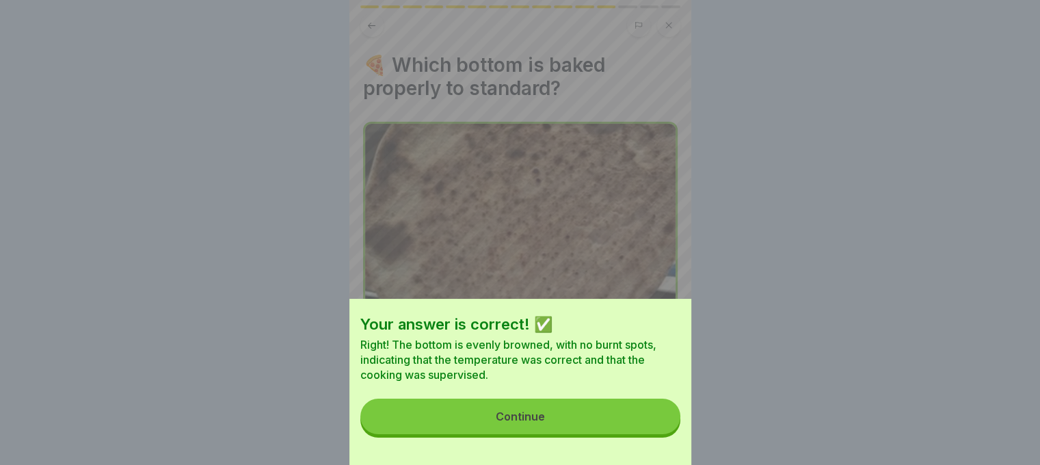
click at [624, 432] on button "Continue" at bounding box center [520, 416] width 320 height 36
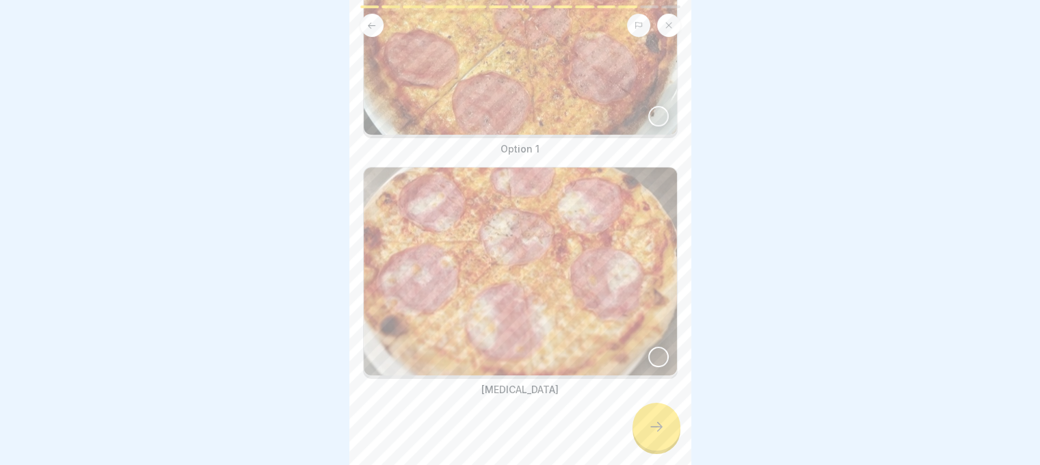
click at [648, 347] on div at bounding box center [658, 357] width 21 height 21
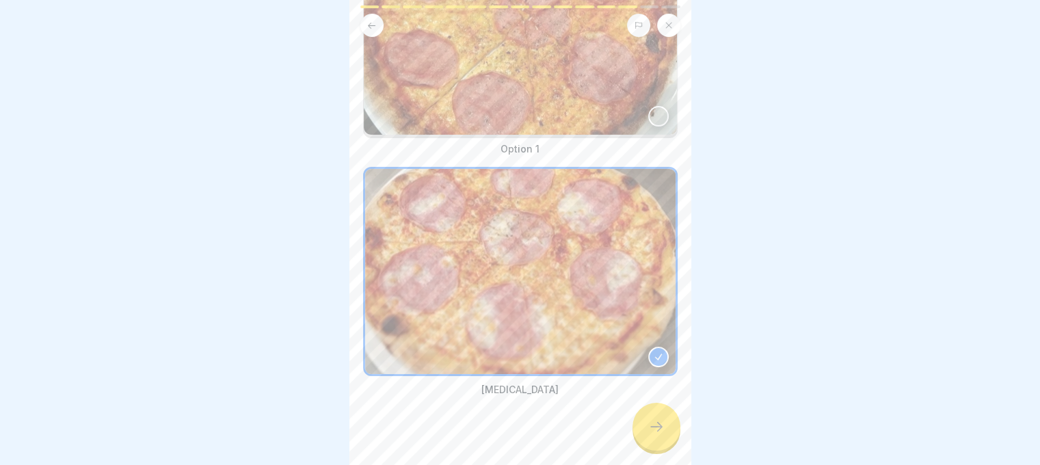
click at [656, 411] on div at bounding box center [656, 427] width 48 height 48
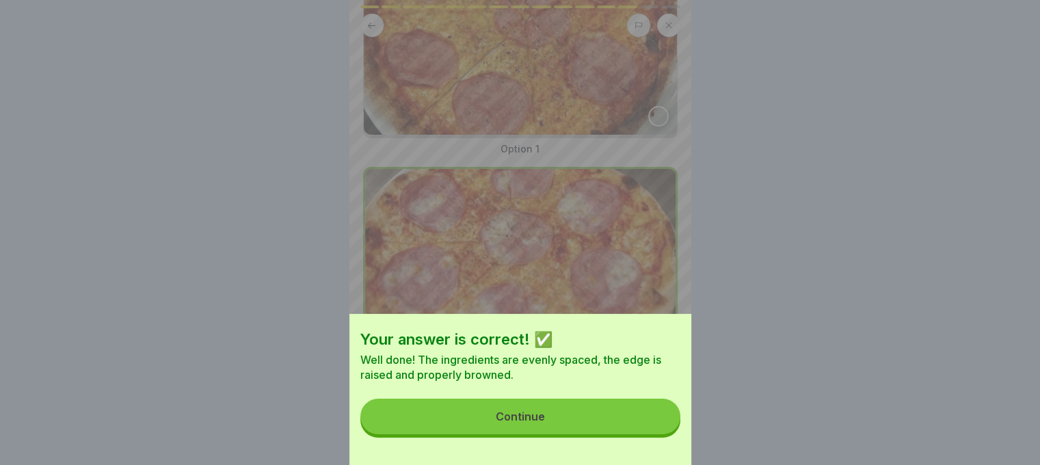
click at [633, 434] on button "Continue" at bounding box center [520, 416] width 320 height 36
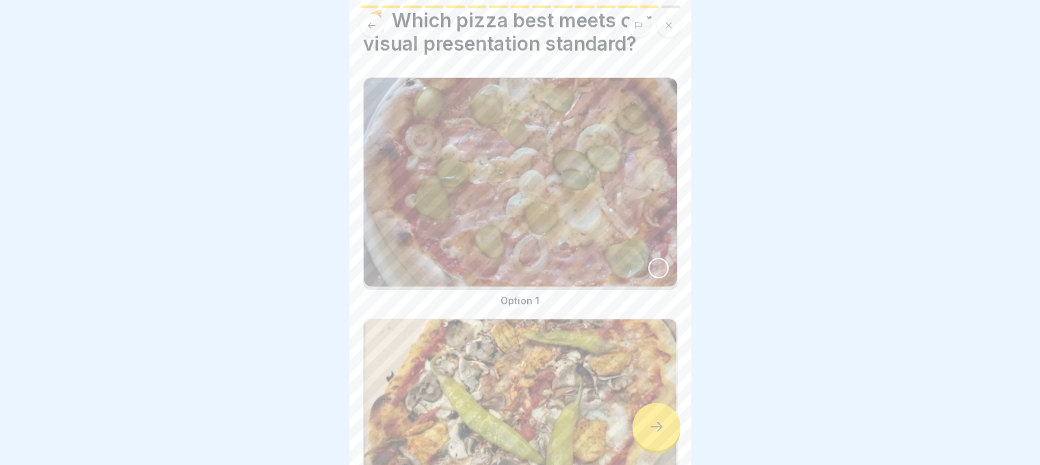
scroll to position [68, 0]
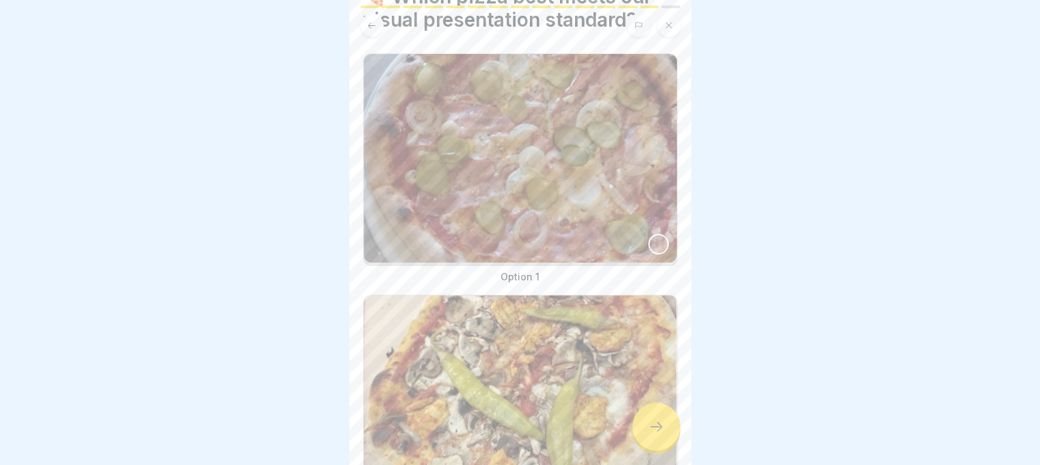
click at [648, 234] on div at bounding box center [658, 244] width 21 height 21
click at [646, 422] on div at bounding box center [656, 427] width 48 height 48
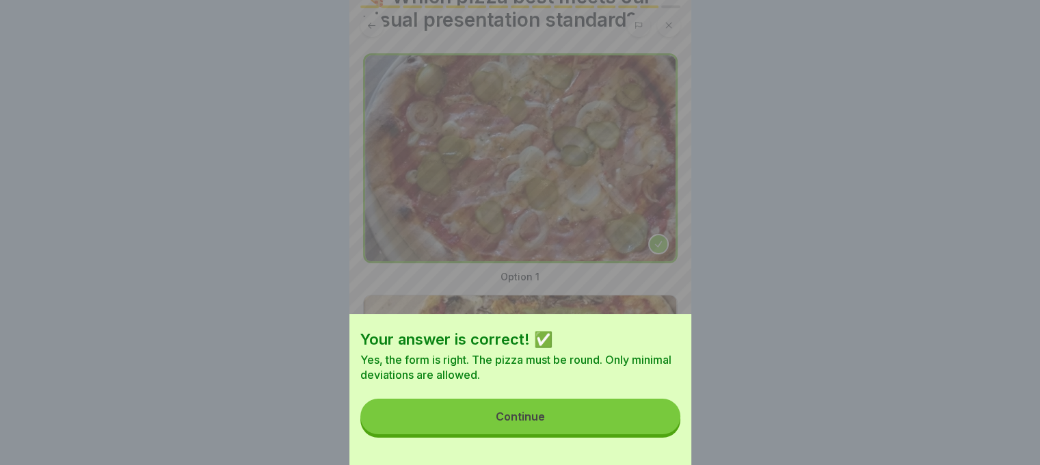
click at [629, 419] on button "Continue" at bounding box center [520, 416] width 320 height 36
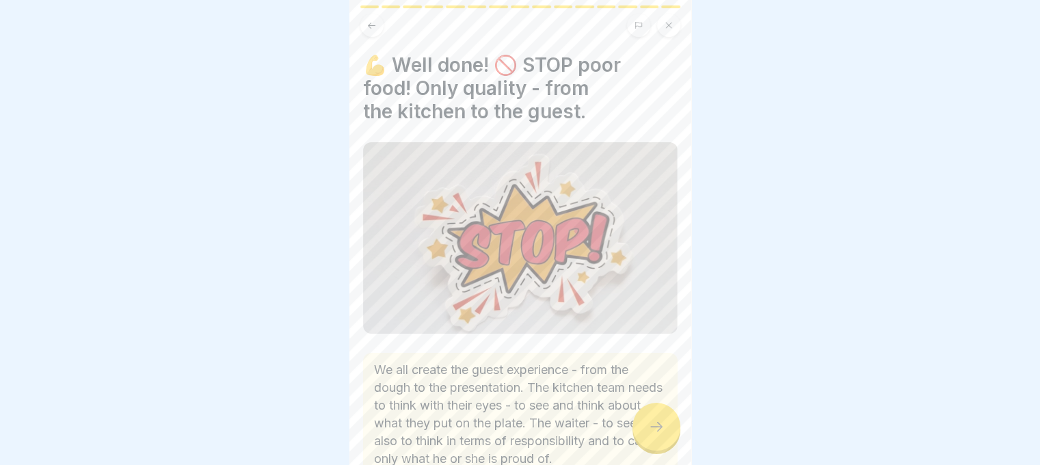
scroll to position [336, 0]
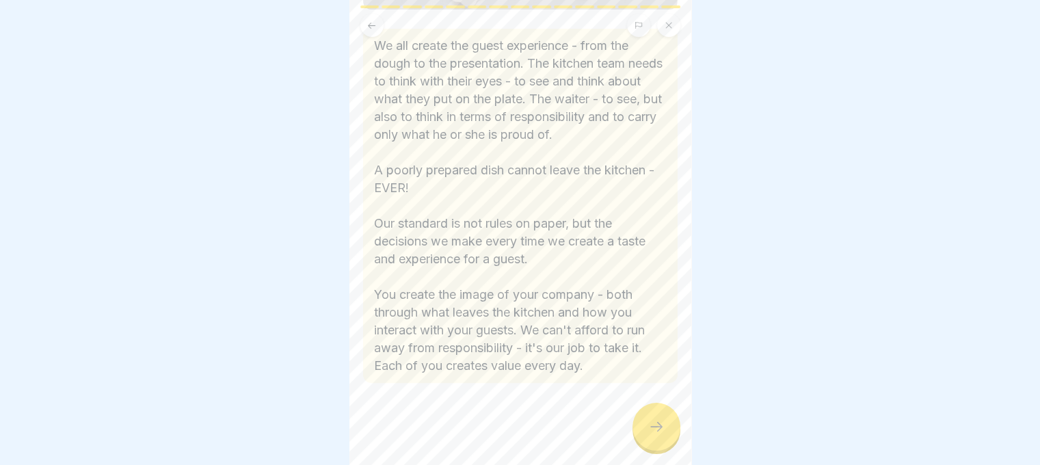
click at [664, 429] on div at bounding box center [656, 427] width 48 height 48
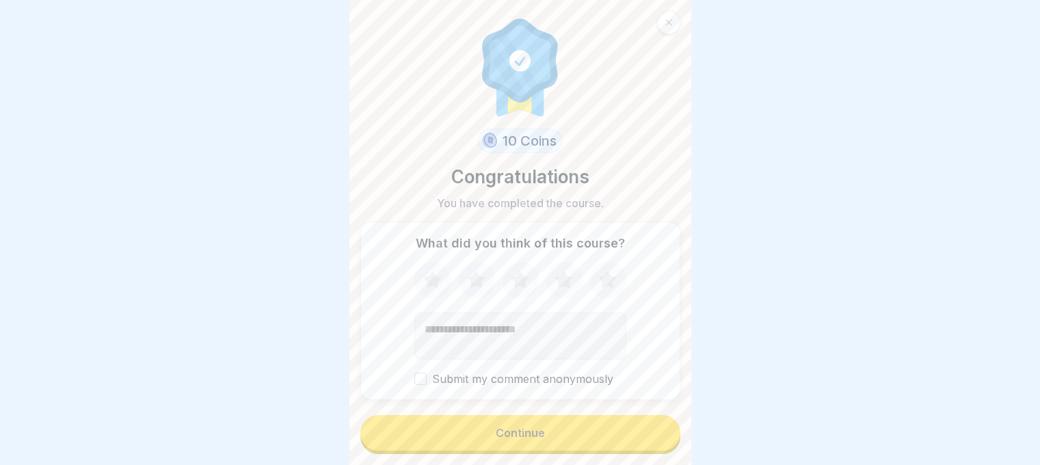
click at [648, 437] on button "Continue" at bounding box center [520, 433] width 320 height 36
